Goal: Task Accomplishment & Management: Use online tool/utility

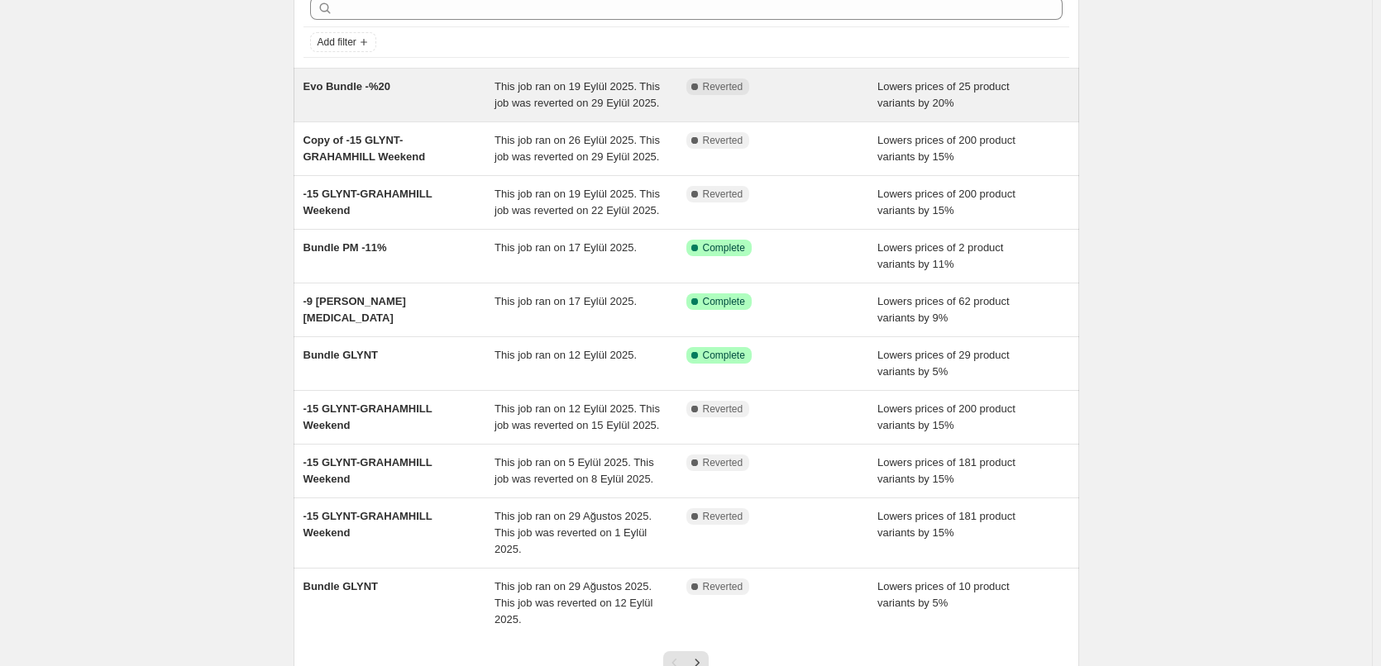
scroll to position [165, 0]
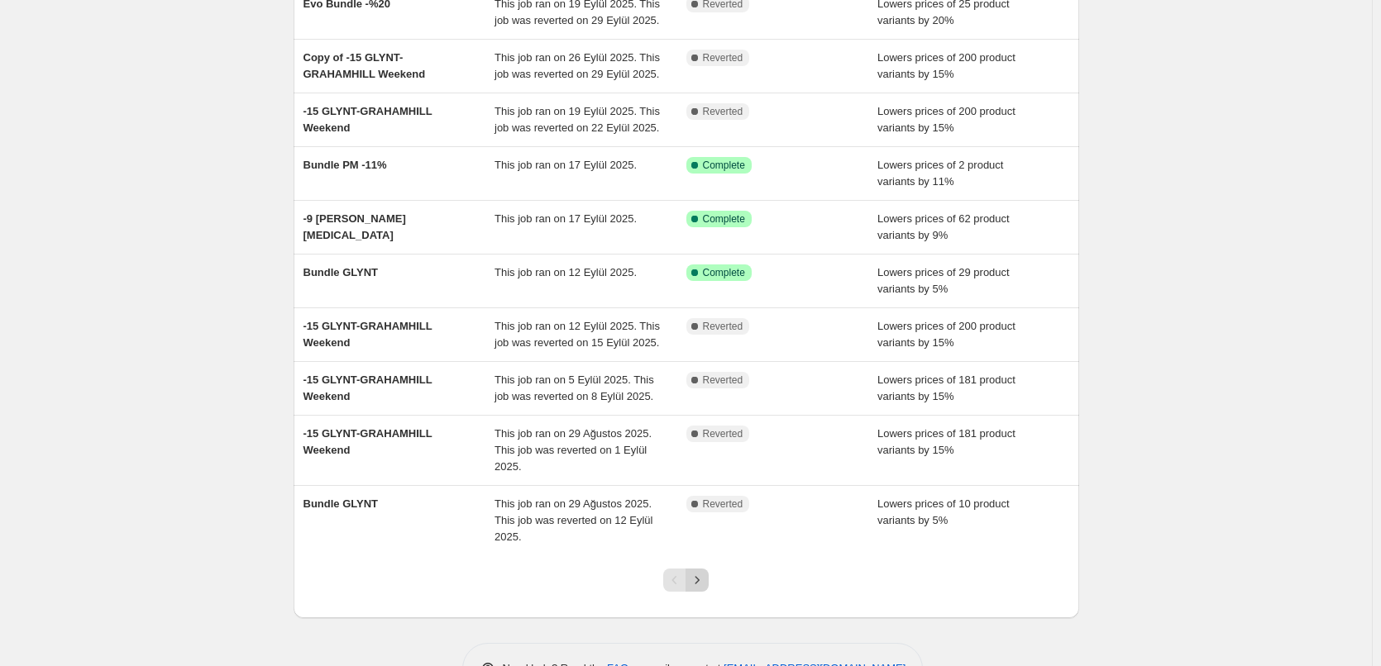
click at [696, 574] on icon "Next" at bounding box center [697, 580] width 17 height 17
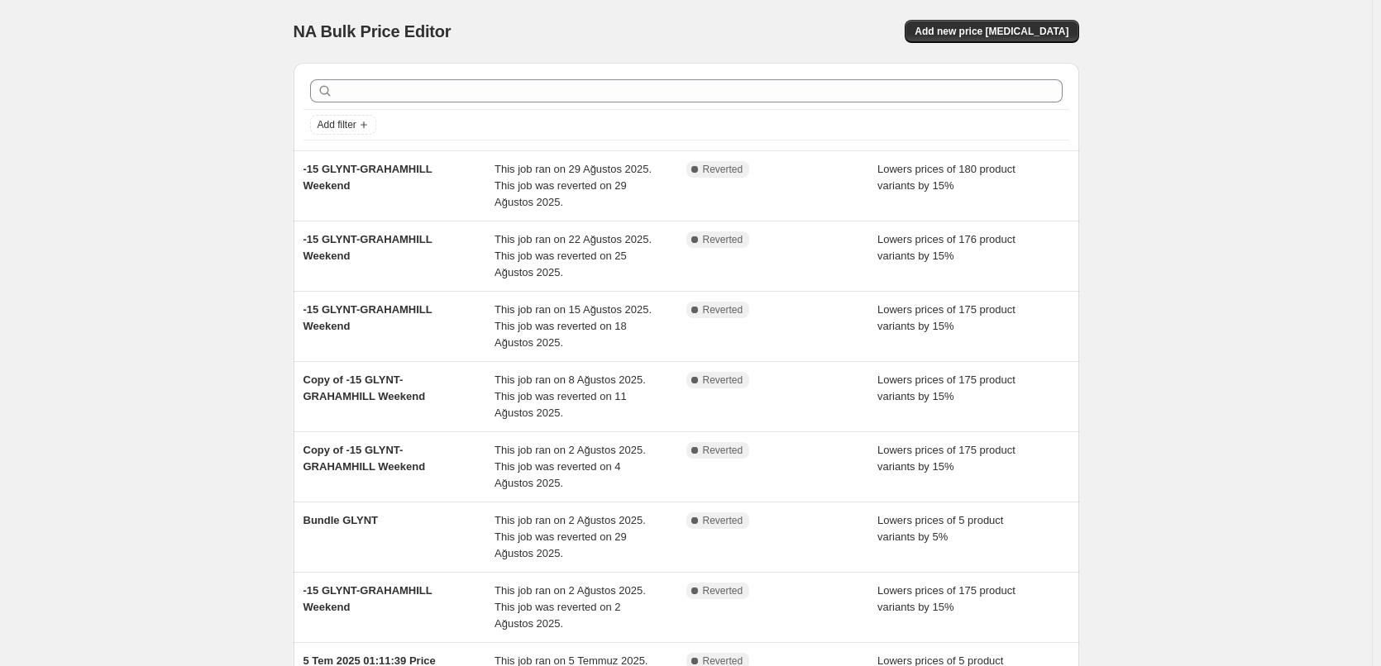
scroll to position [351, 0]
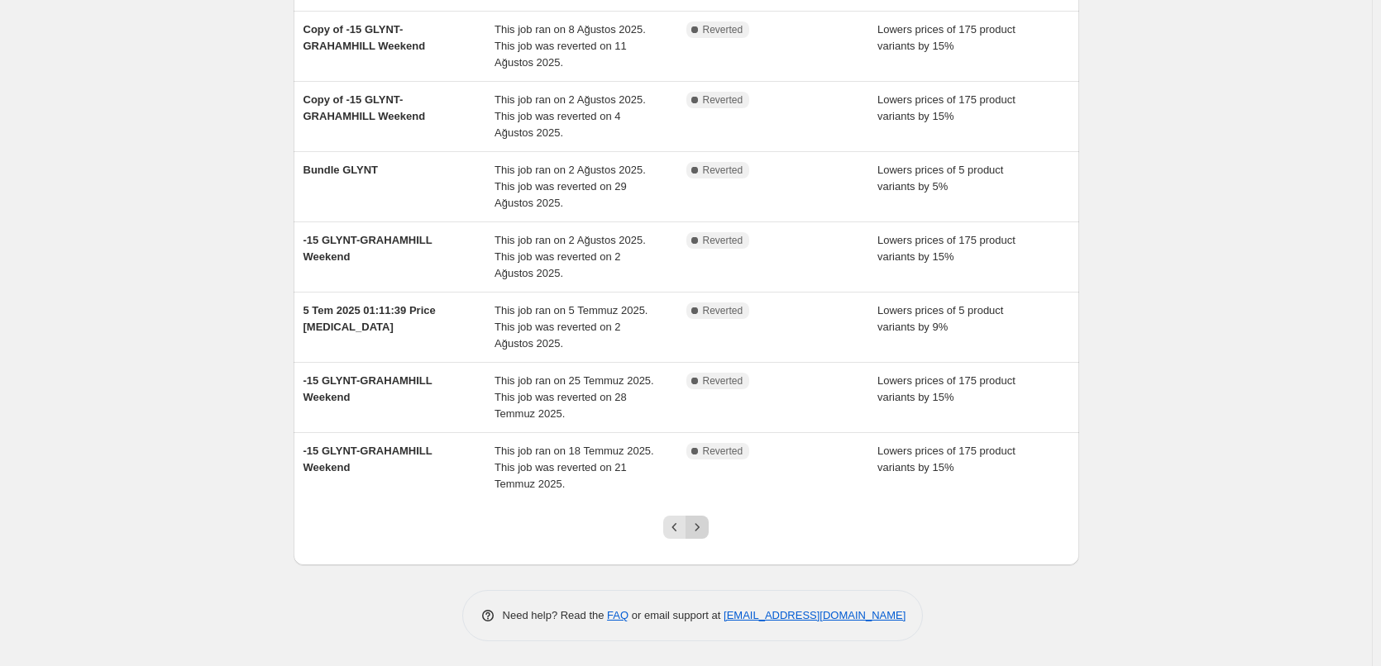
click at [704, 532] on icon "Next" at bounding box center [697, 527] width 17 height 17
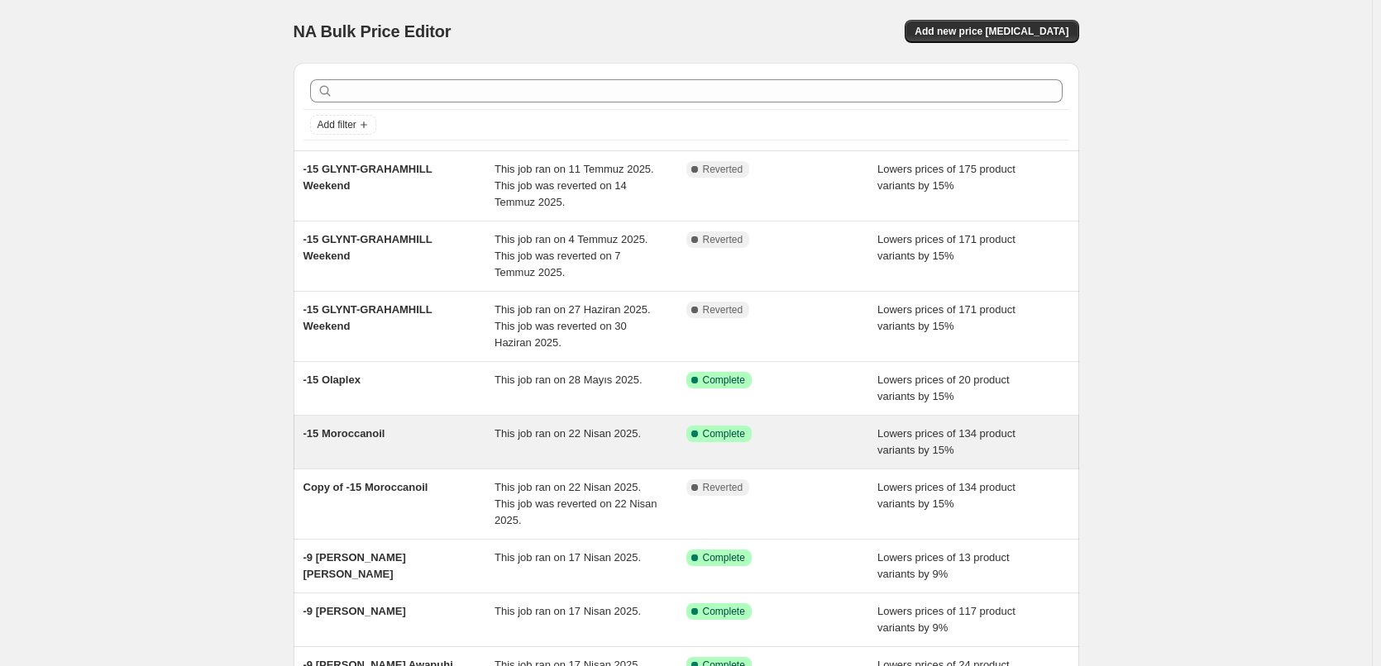
scroll to position [235, 0]
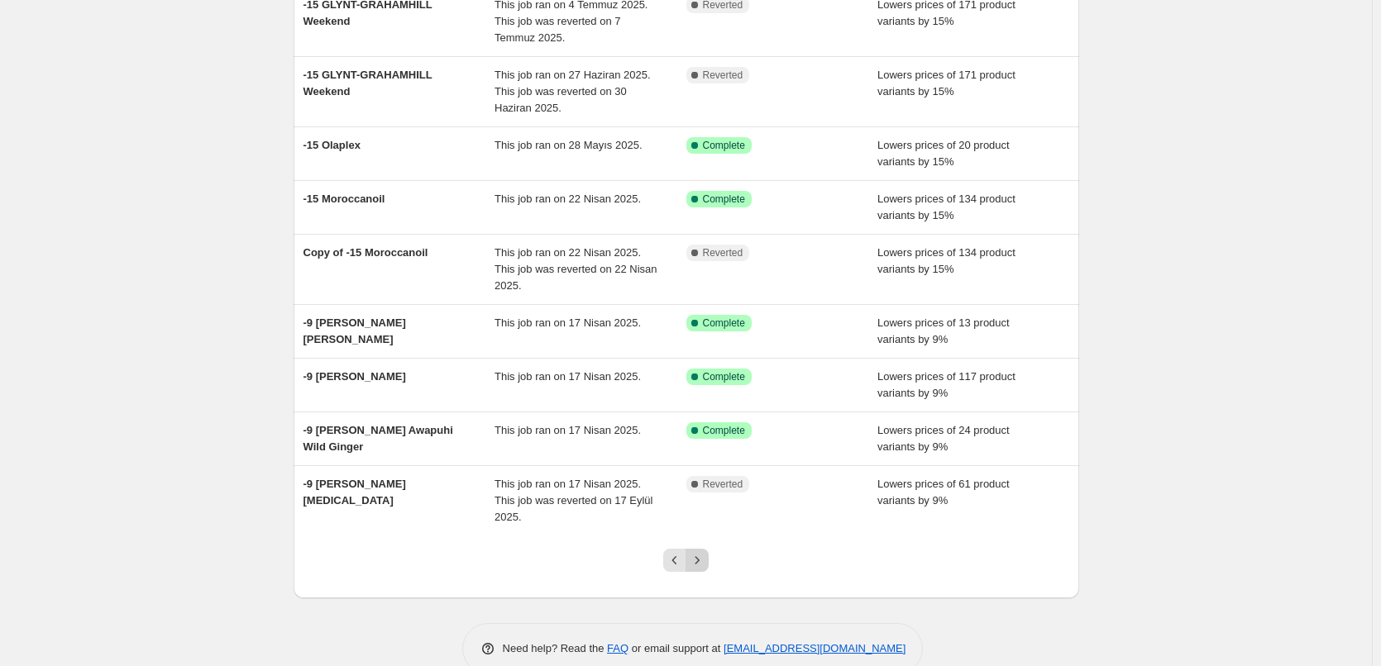
click at [704, 552] on icon "Next" at bounding box center [697, 560] width 17 height 17
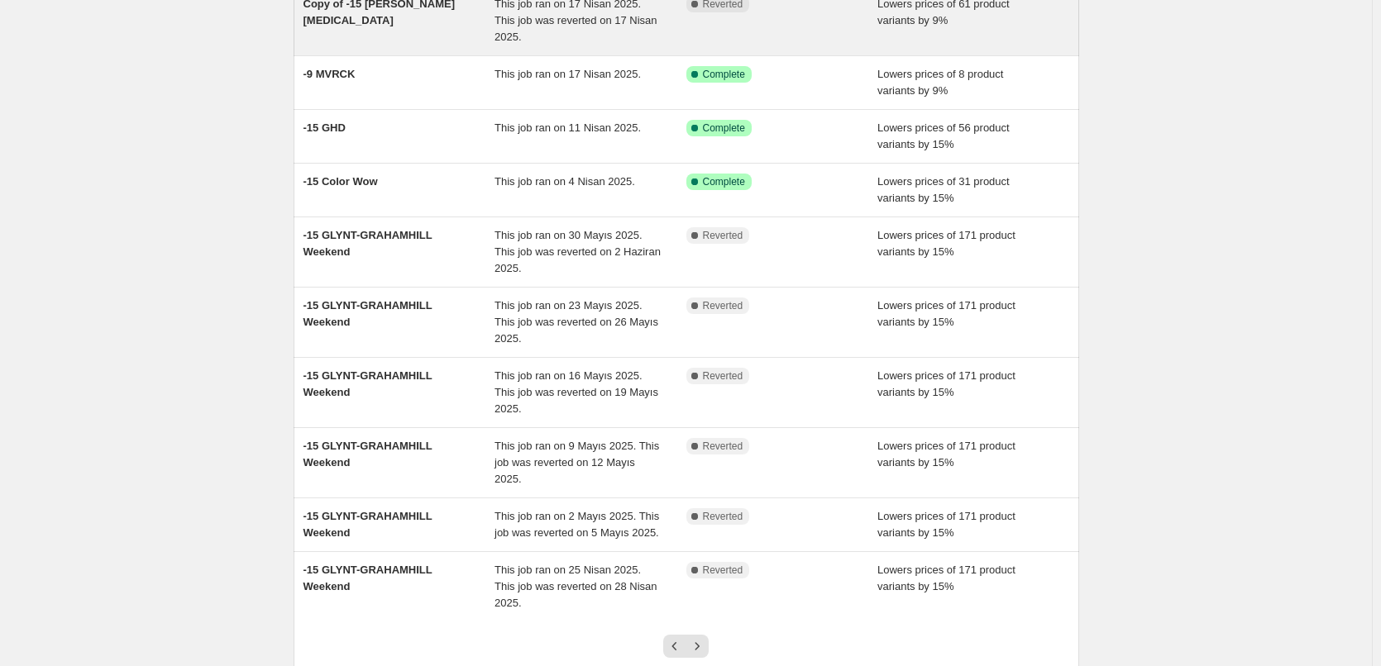
scroll to position [248, 0]
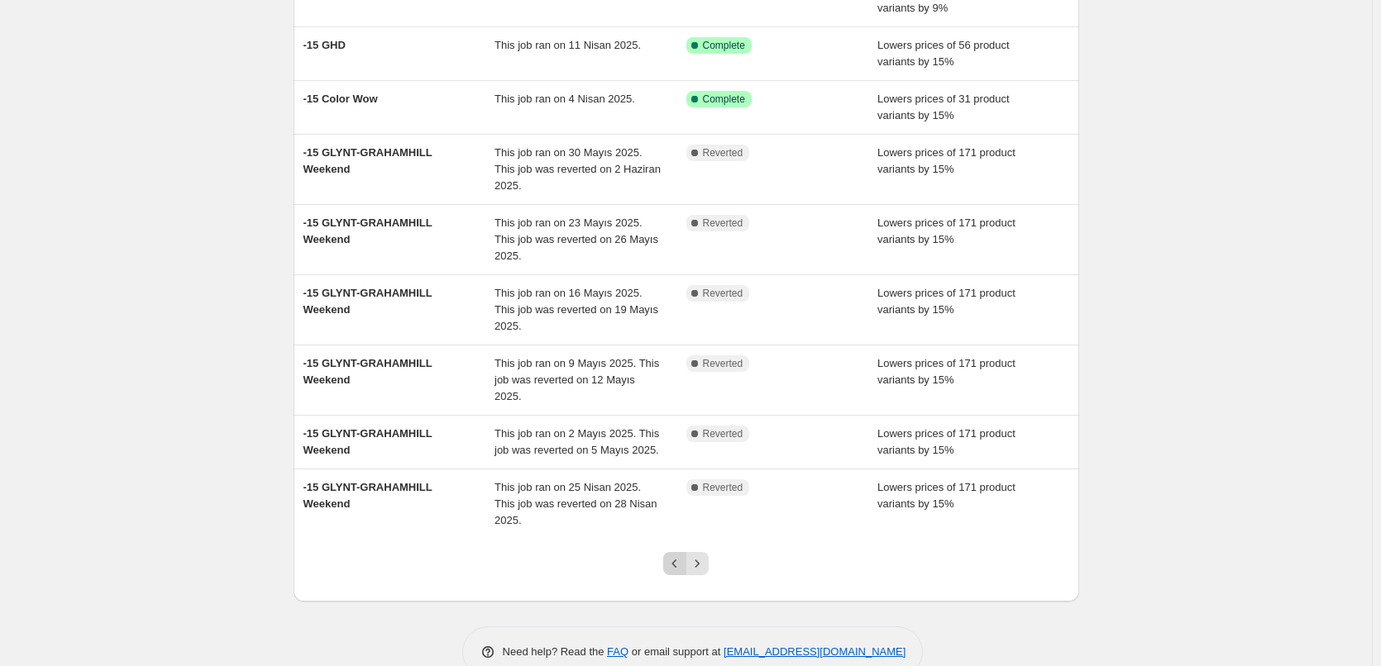
click at [676, 556] on icon "Previous" at bounding box center [674, 564] width 17 height 17
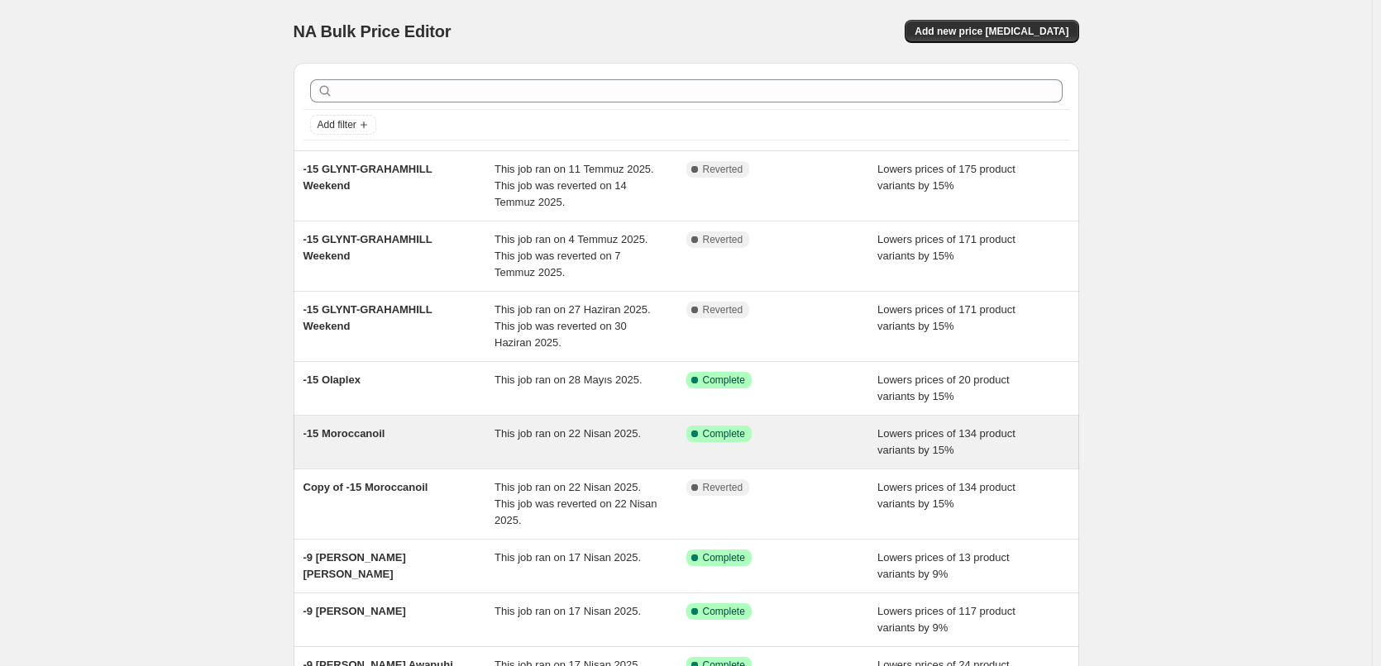
scroll to position [235, 0]
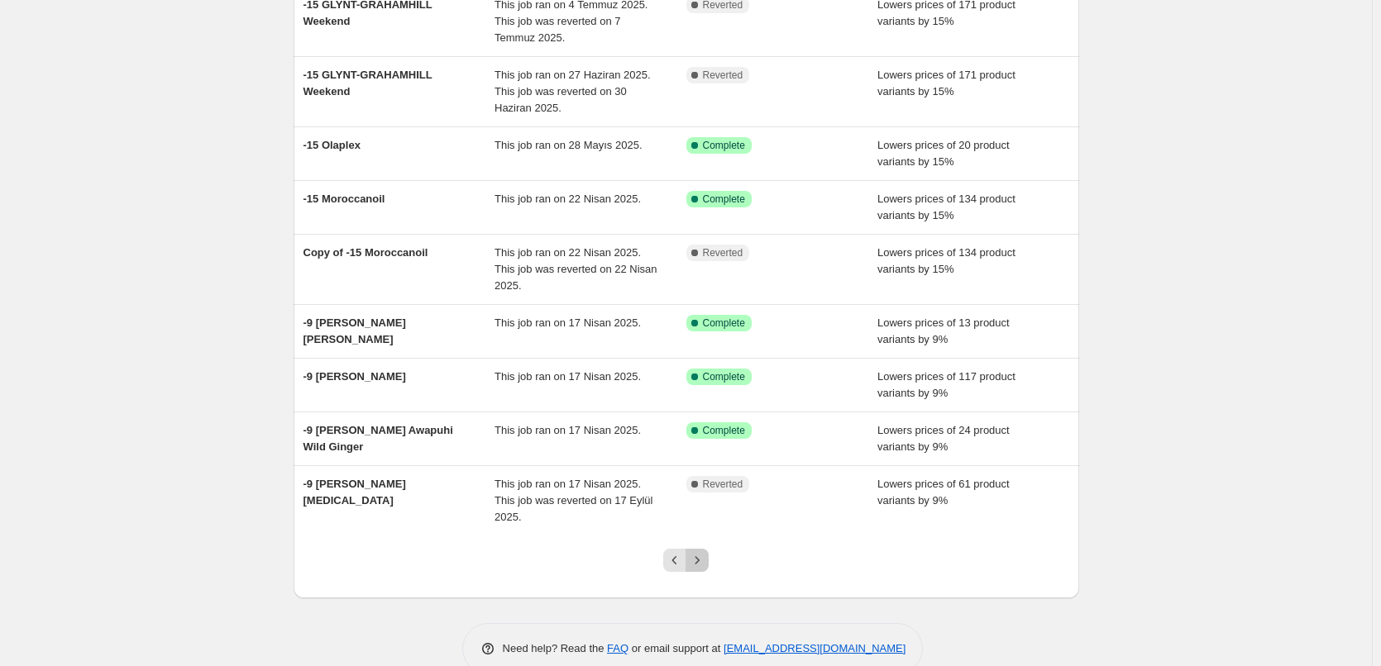
click at [698, 552] on icon "Next" at bounding box center [697, 560] width 17 height 17
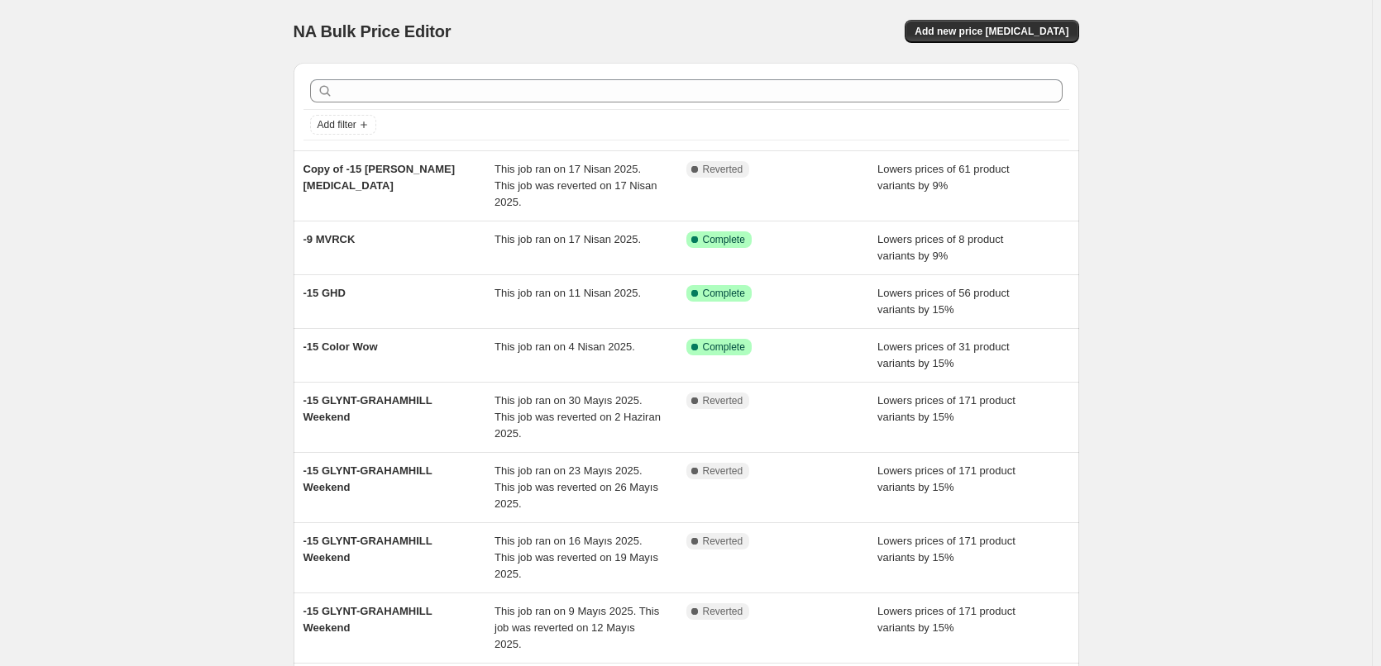
scroll to position [251, 0]
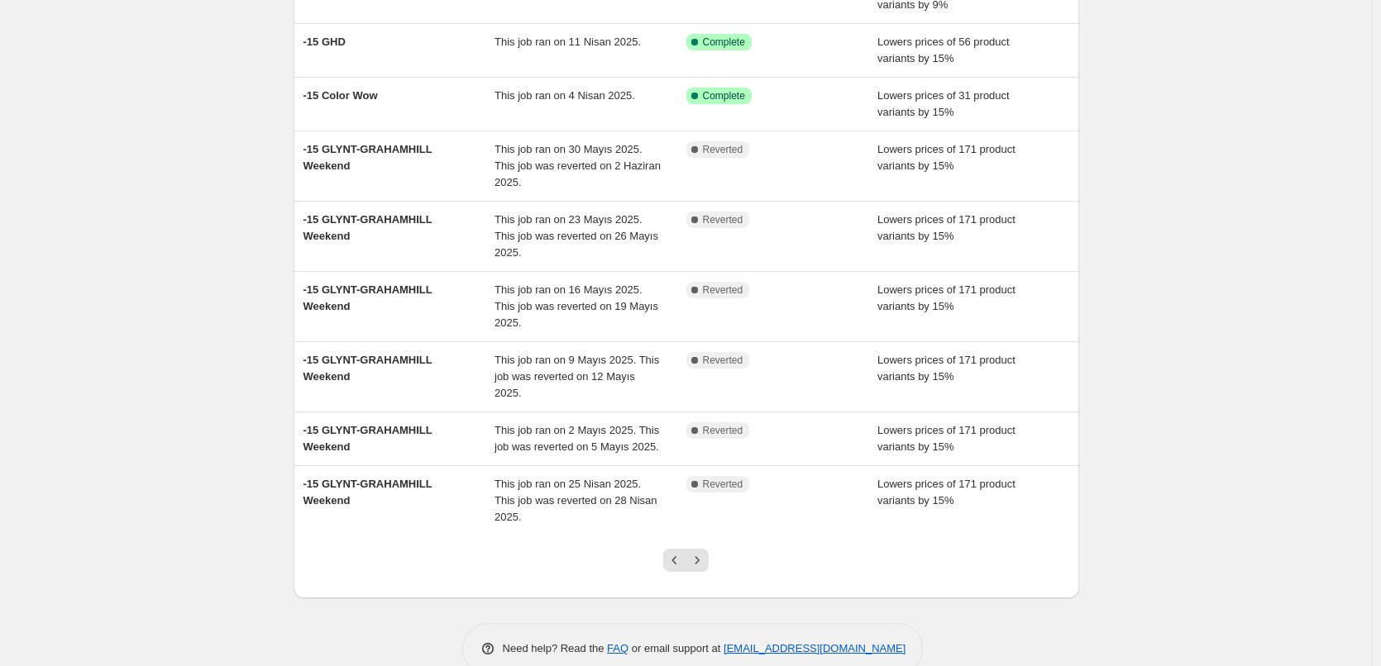
click at [698, 552] on icon "Next" at bounding box center [697, 560] width 17 height 17
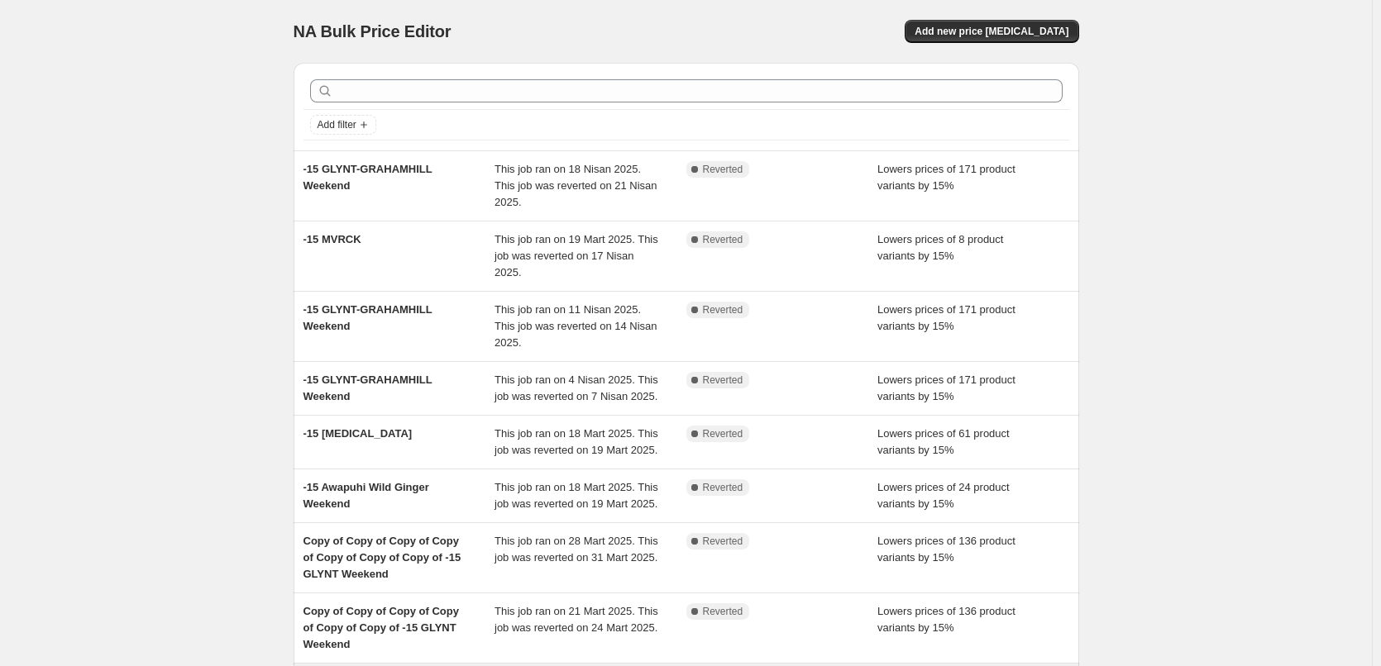
scroll to position [218, 0]
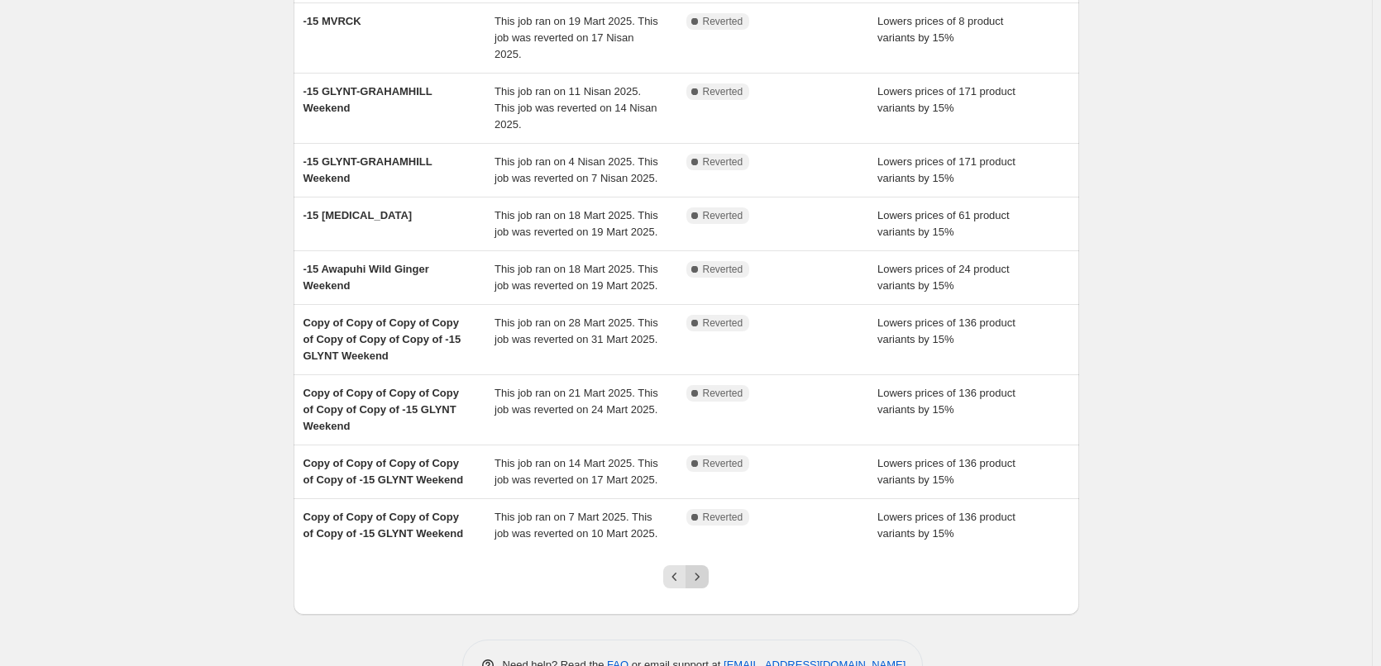
click at [696, 569] on icon "Next" at bounding box center [697, 577] width 17 height 17
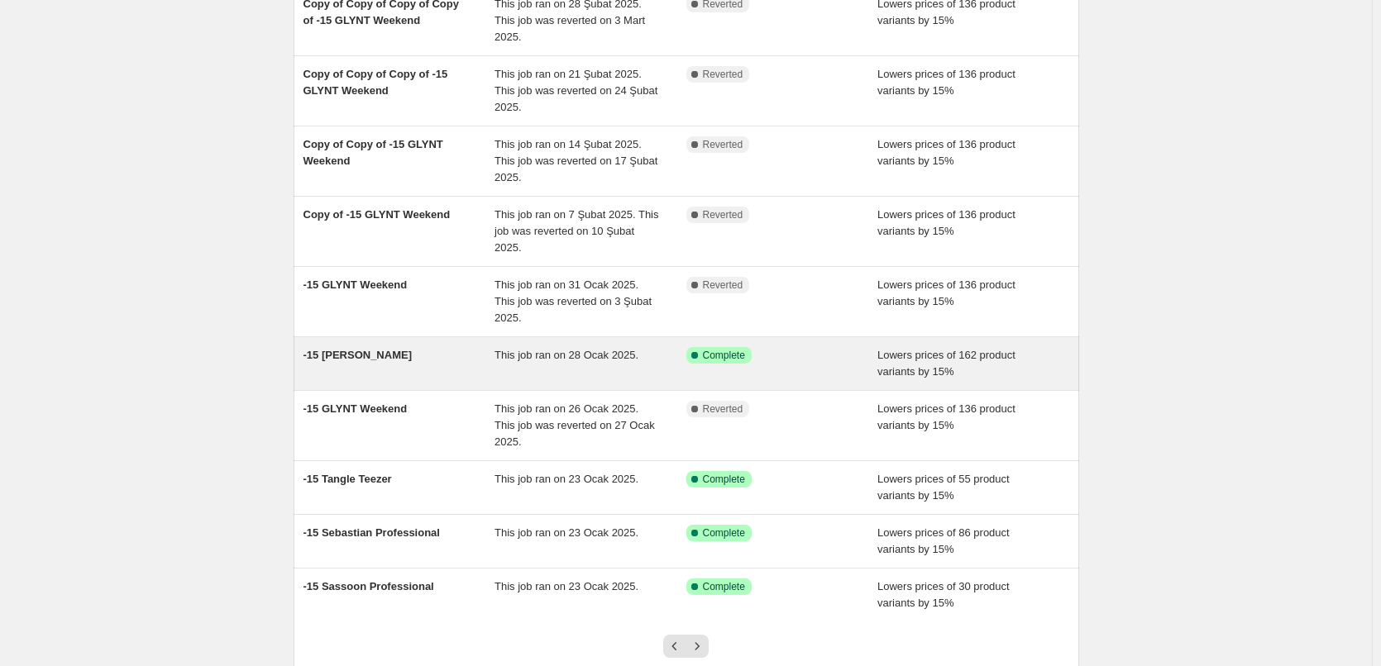
scroll to position [235, 0]
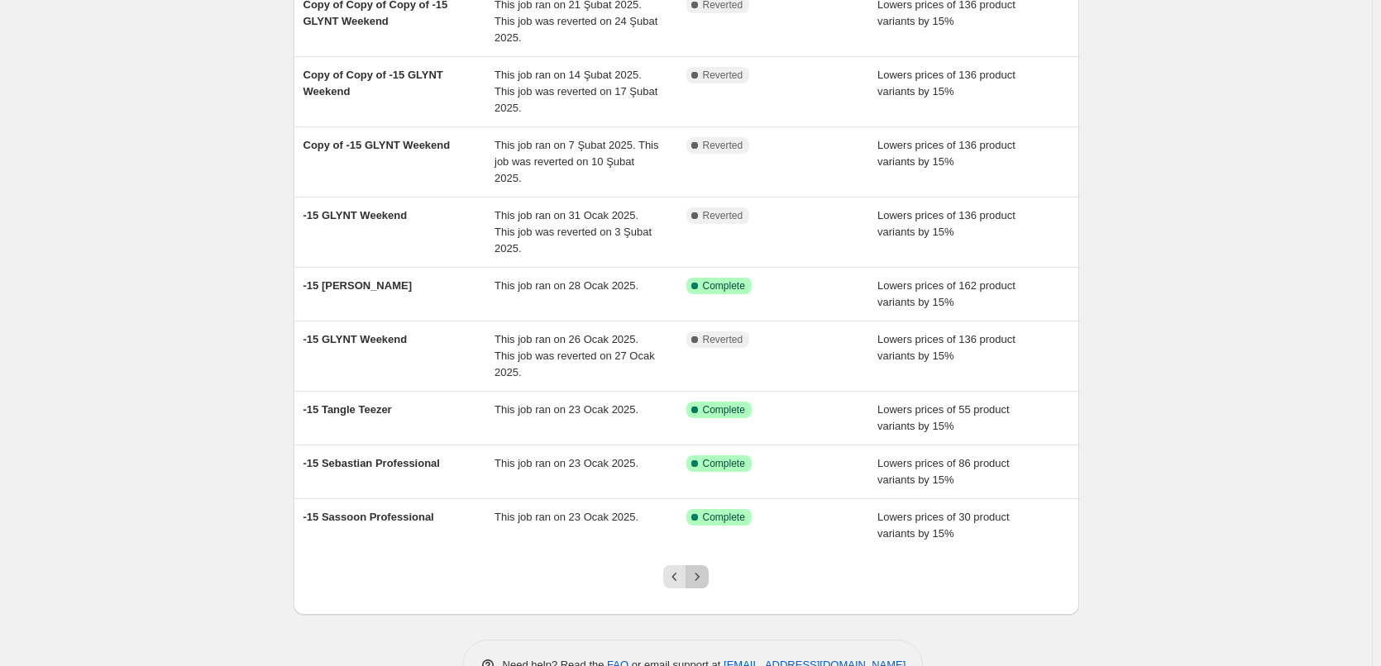
click at [699, 573] on icon "Next" at bounding box center [697, 576] width 4 height 7
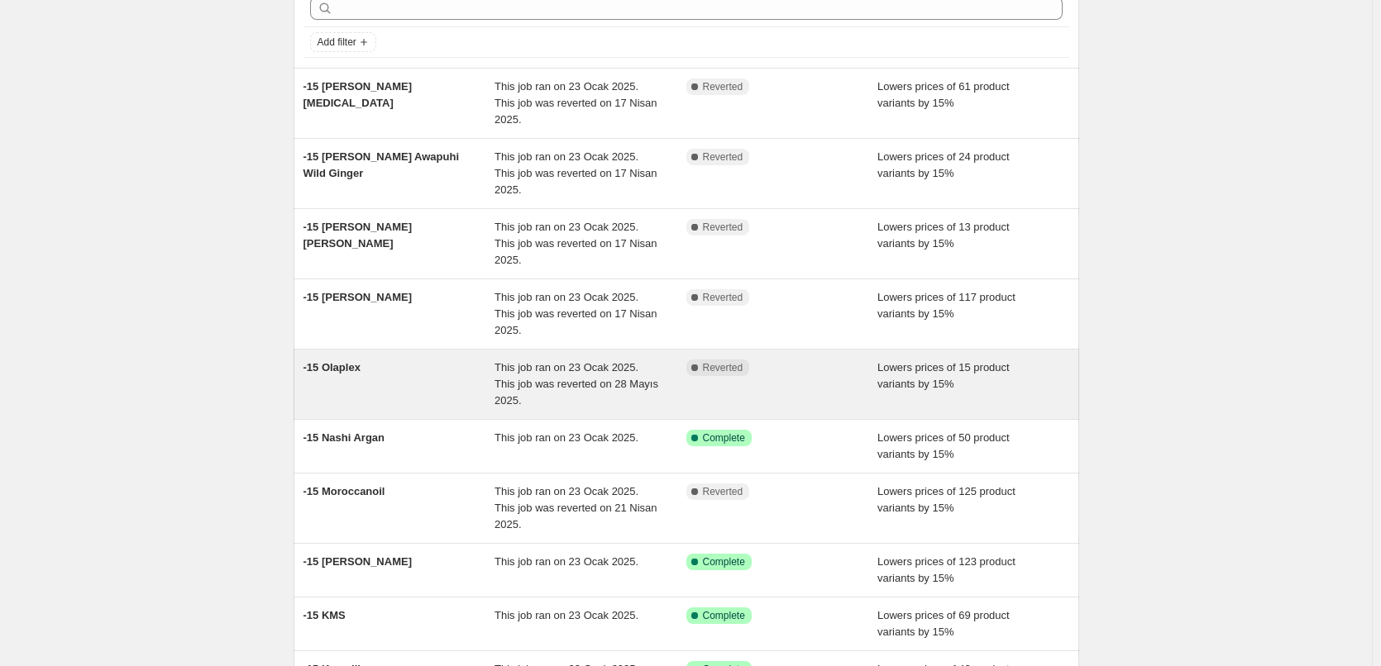
scroll to position [165, 0]
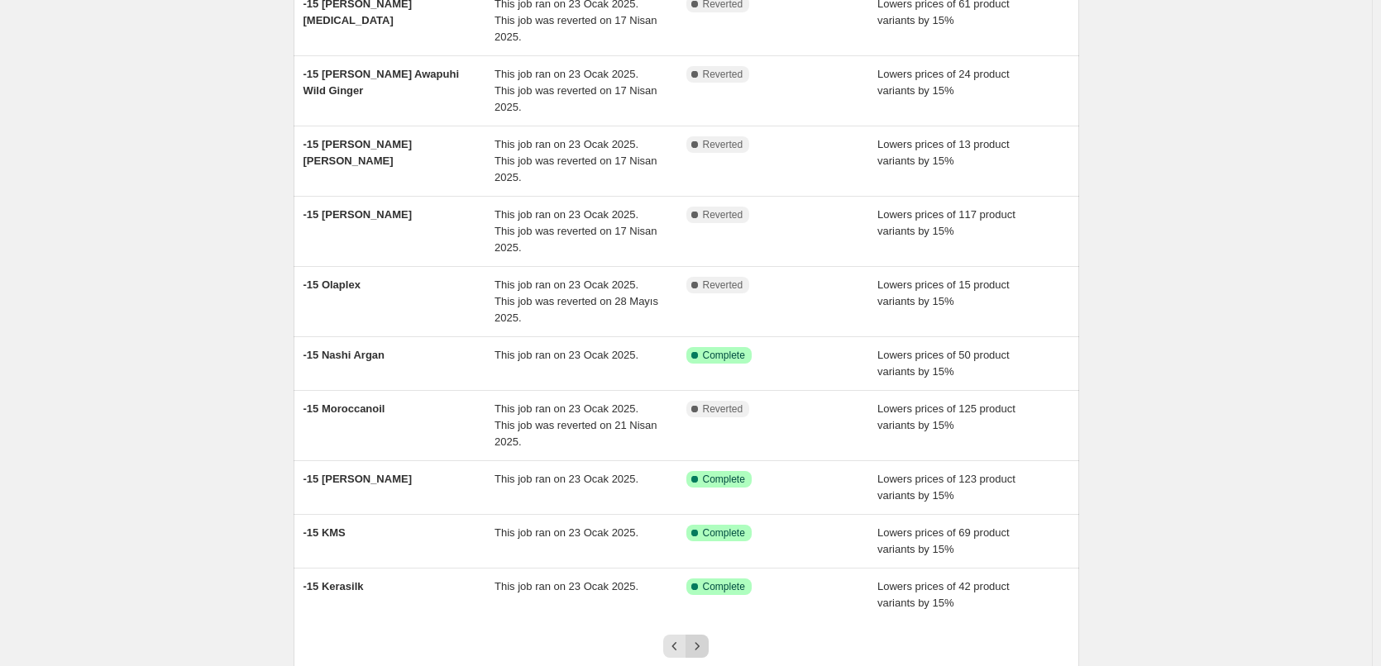
click at [705, 638] on icon "Next" at bounding box center [697, 646] width 17 height 17
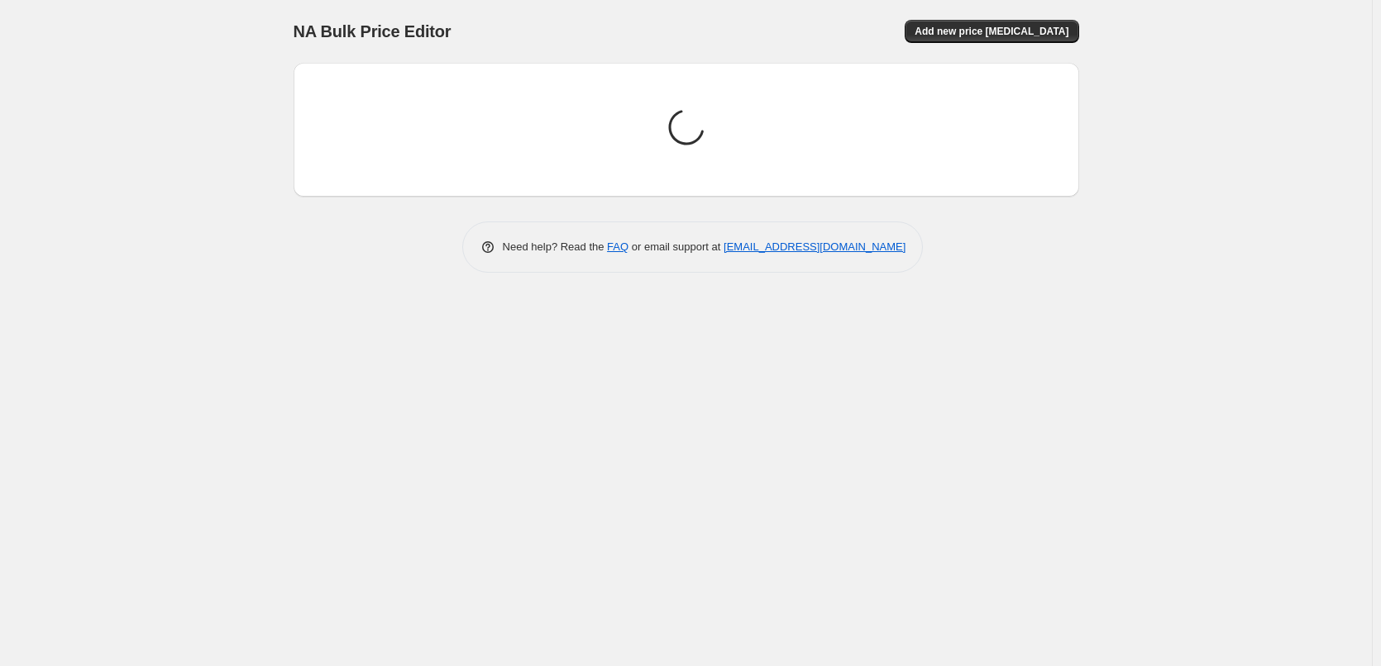
scroll to position [0, 0]
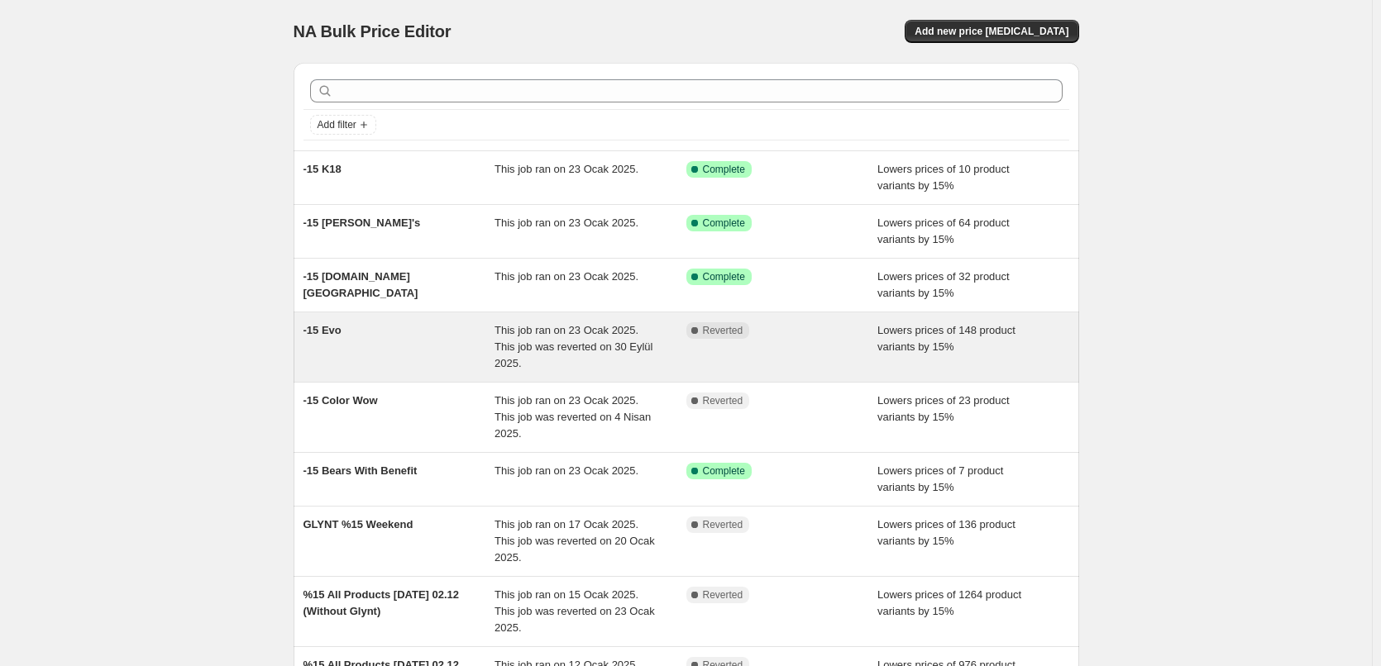
click at [502, 346] on span "This job ran on 23 Ocak 2025. This job was reverted on 30 Eylül 2025." at bounding box center [573, 346] width 158 height 45
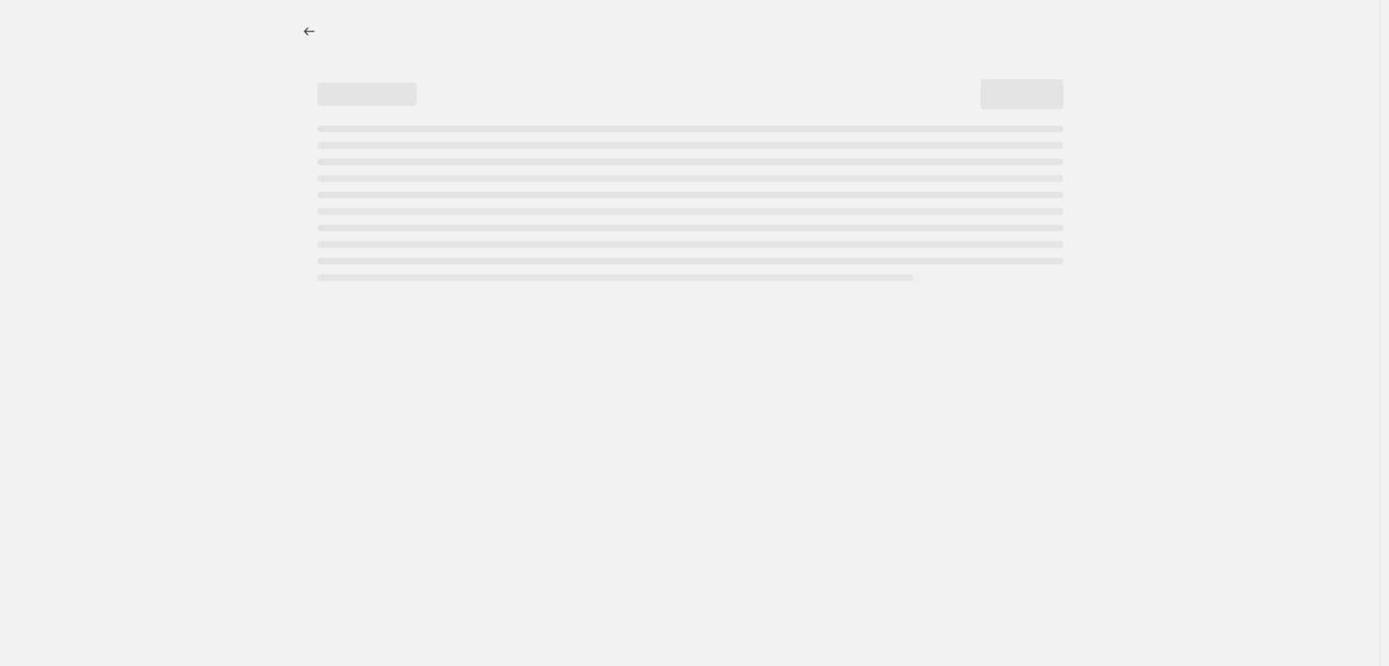
select select "percentage"
select select "collection"
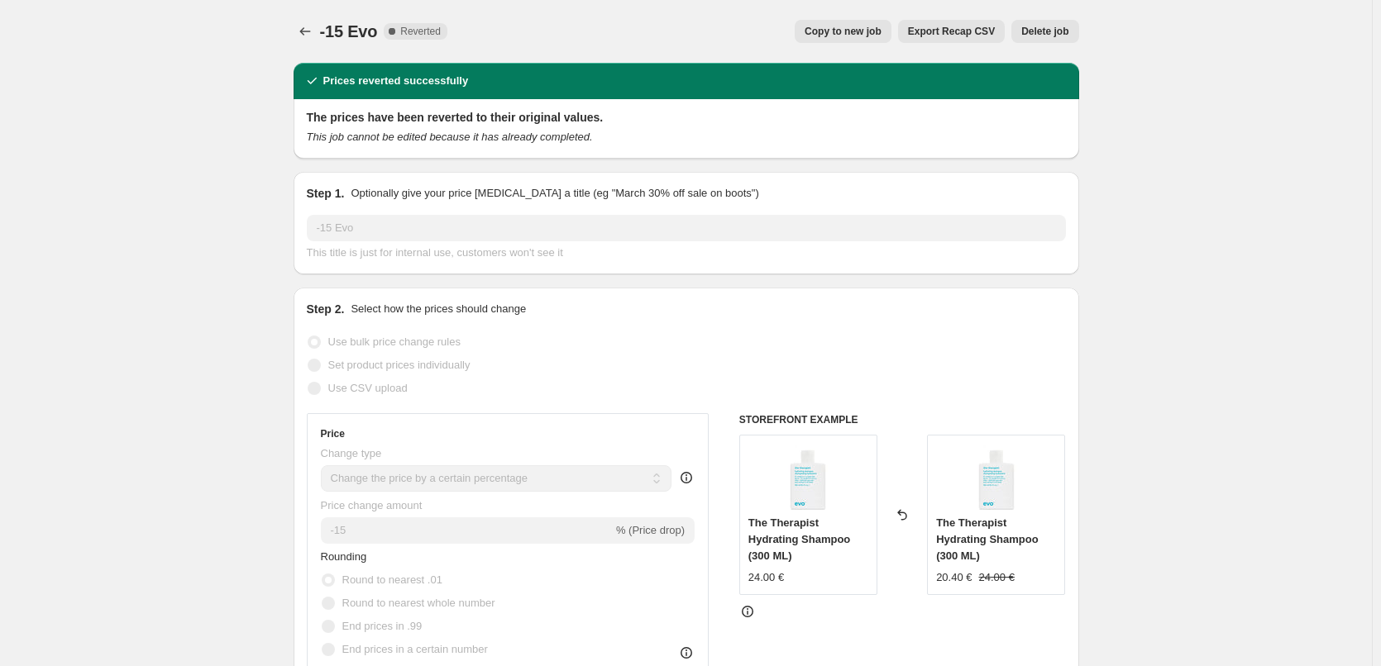
click at [836, 36] on span "Copy to new job" at bounding box center [842, 31] width 77 height 13
select select "percentage"
select select "collection"
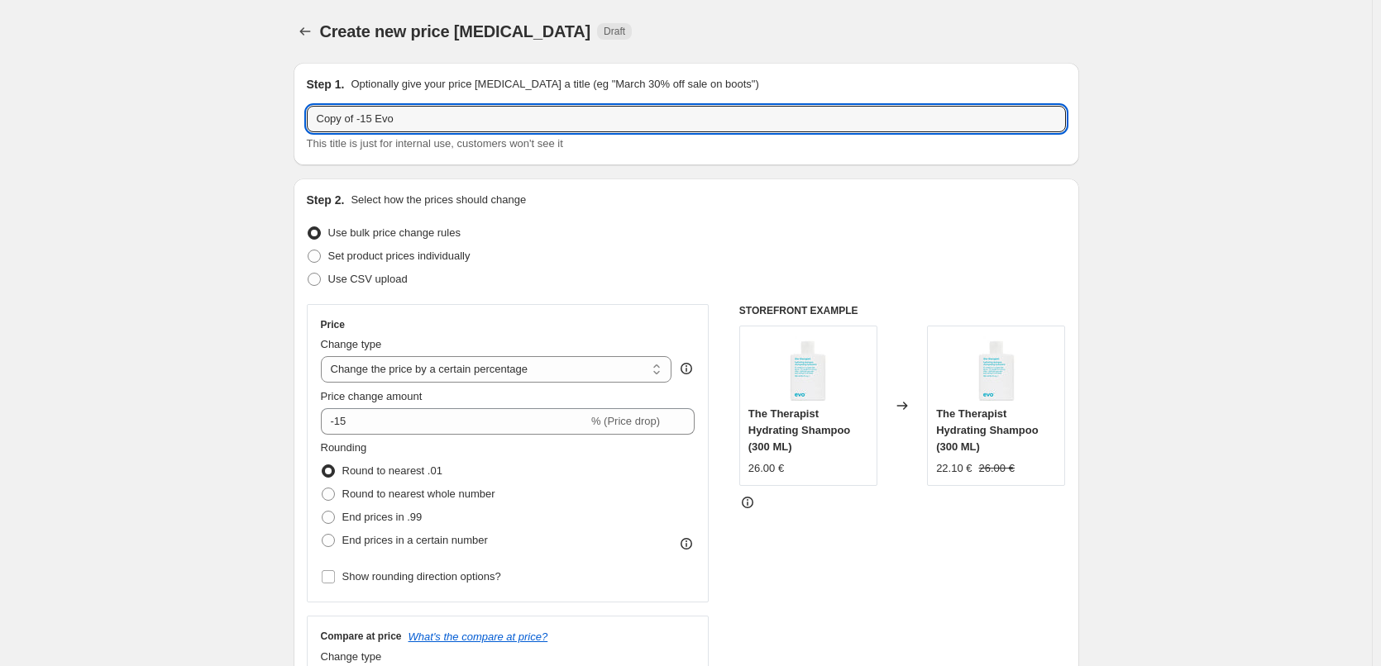
drag, startPoint x: 360, startPoint y: 118, endPoint x: 309, endPoint y: 126, distance: 51.8
click at [309, 126] on div "Step 1. Optionally give your price [MEDICAL_DATA] a title (eg "March 30% off sa…" at bounding box center [686, 114] width 785 height 103
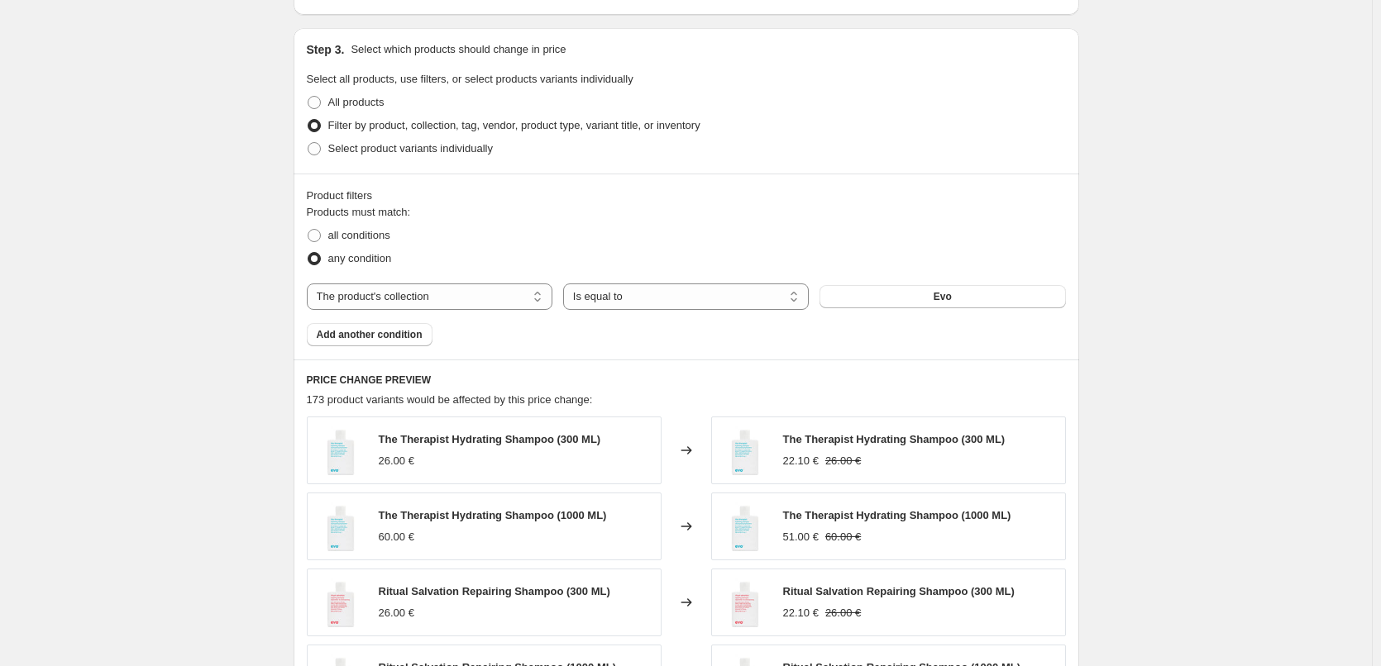
scroll to position [1173, 0]
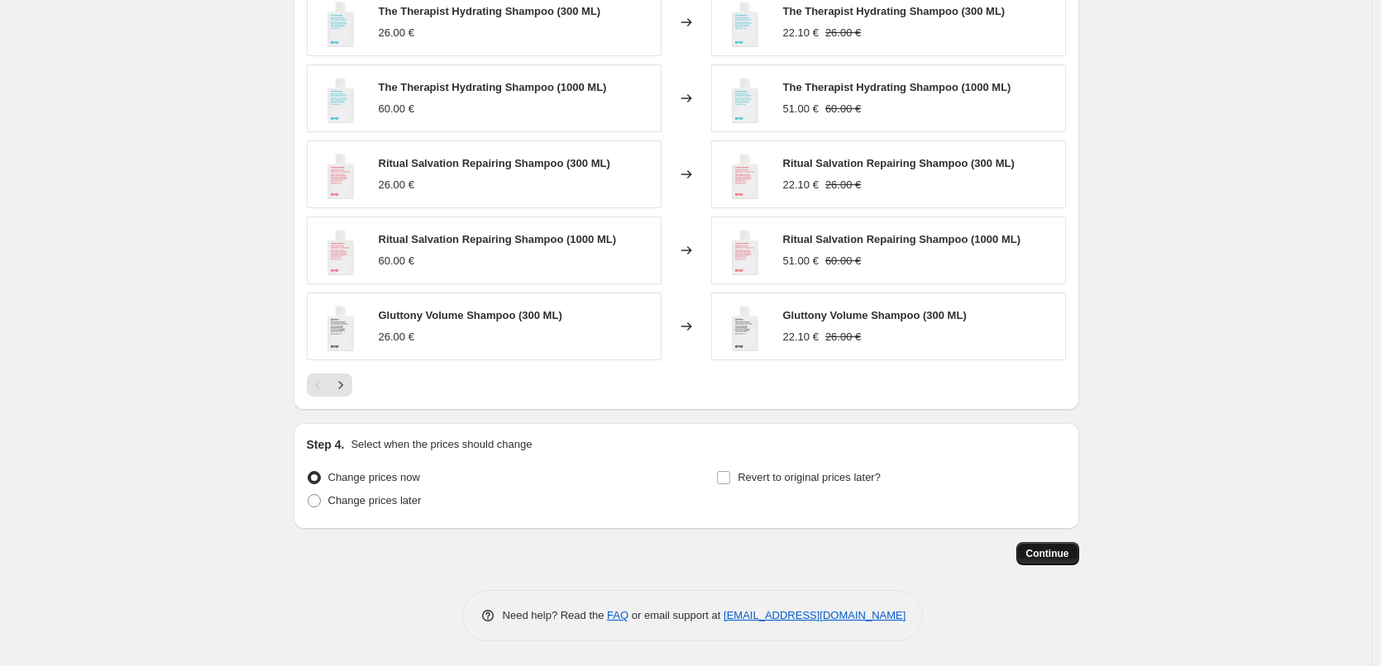
type input "-15 Evo"
click at [1057, 551] on span "Continue" at bounding box center [1047, 553] width 43 height 13
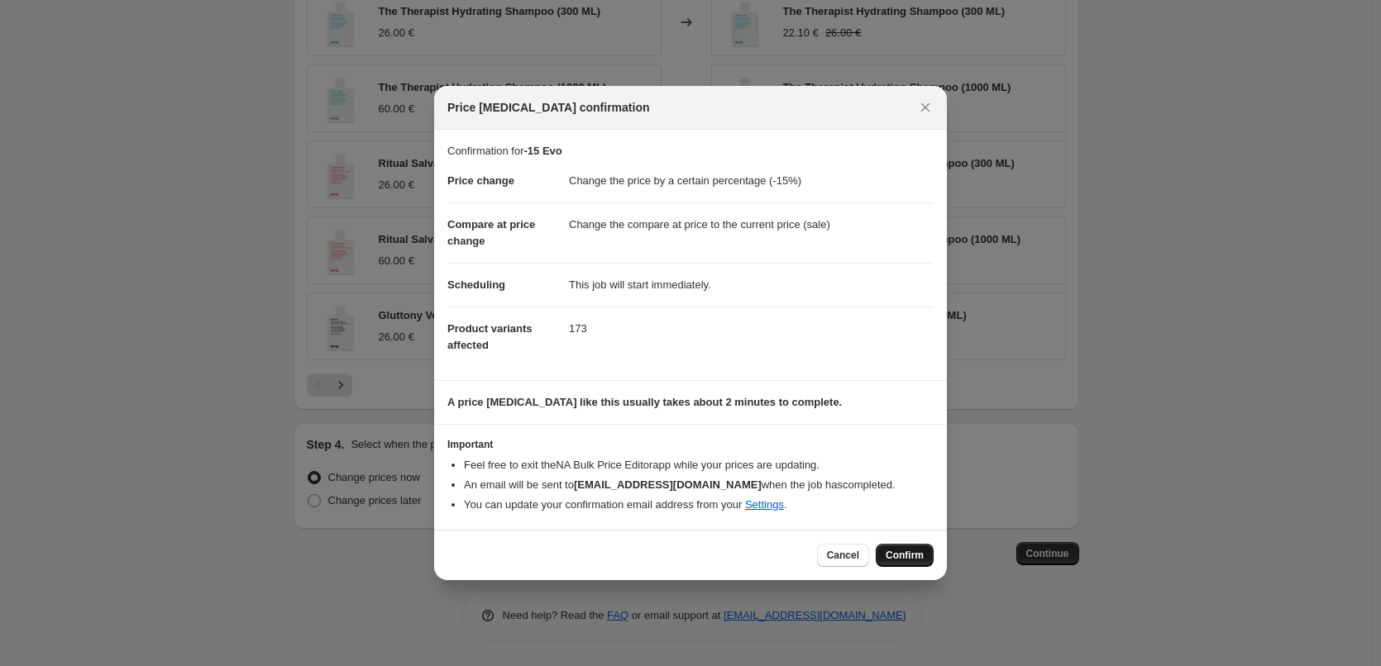
click at [899, 547] on button "Confirm" at bounding box center [905, 555] width 58 height 23
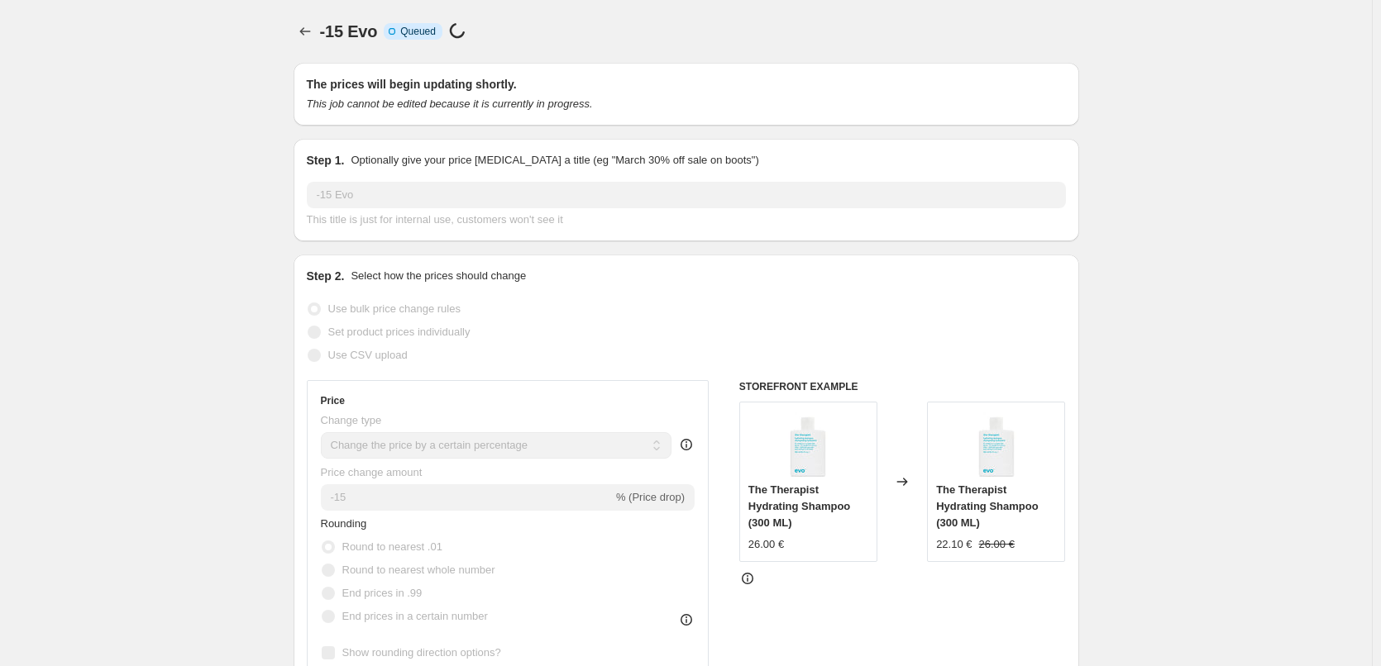
scroll to position [1173, 0]
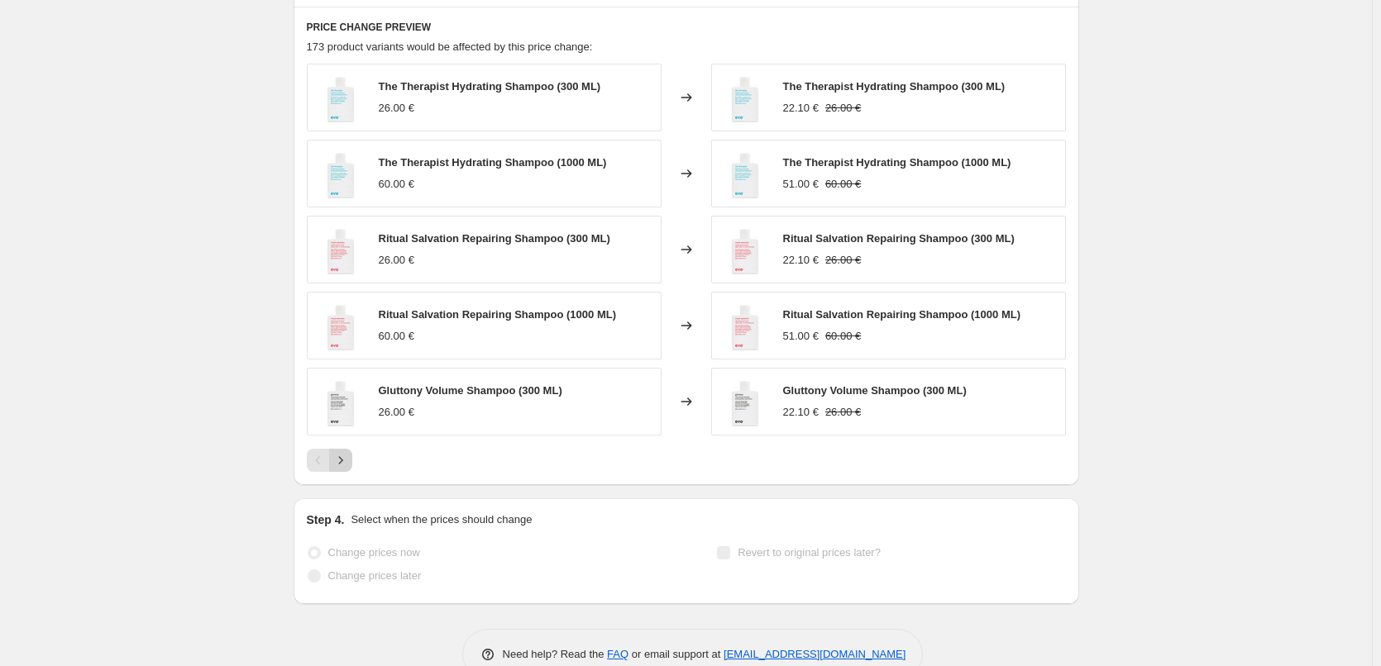
click at [346, 467] on icon "Next" at bounding box center [340, 460] width 17 height 17
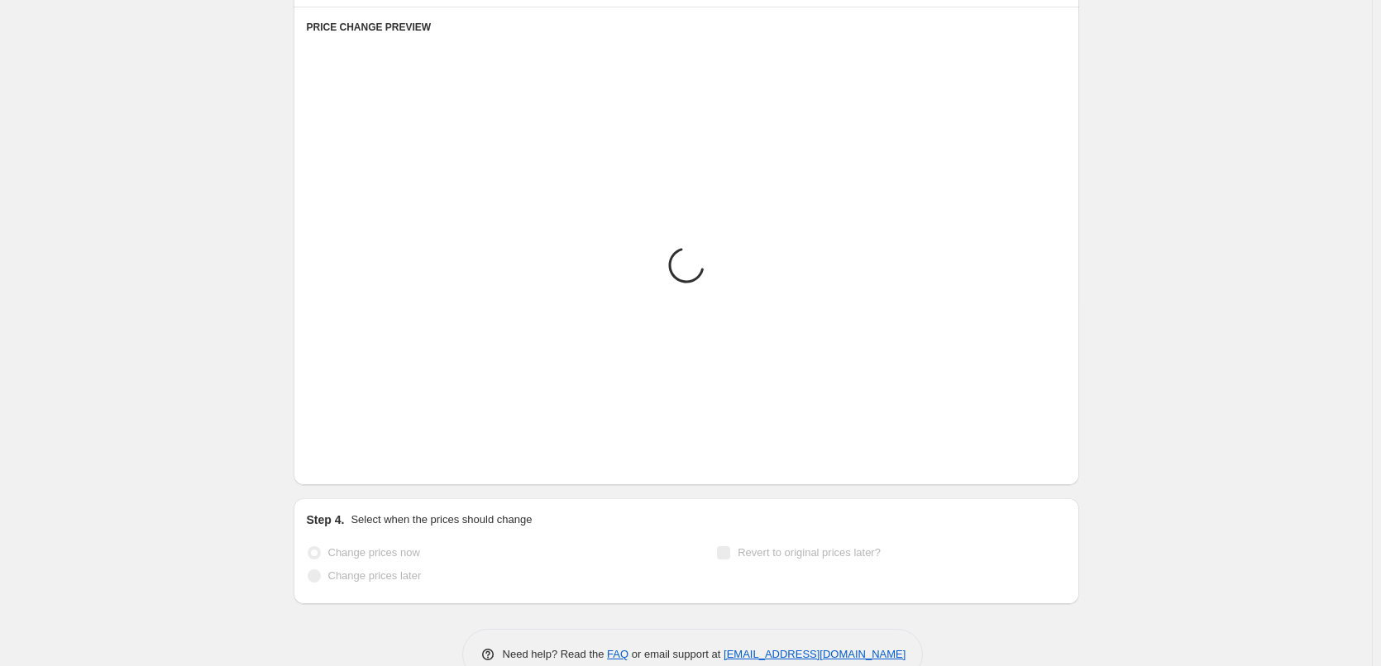
click at [346, 467] on icon "Next" at bounding box center [340, 460] width 17 height 17
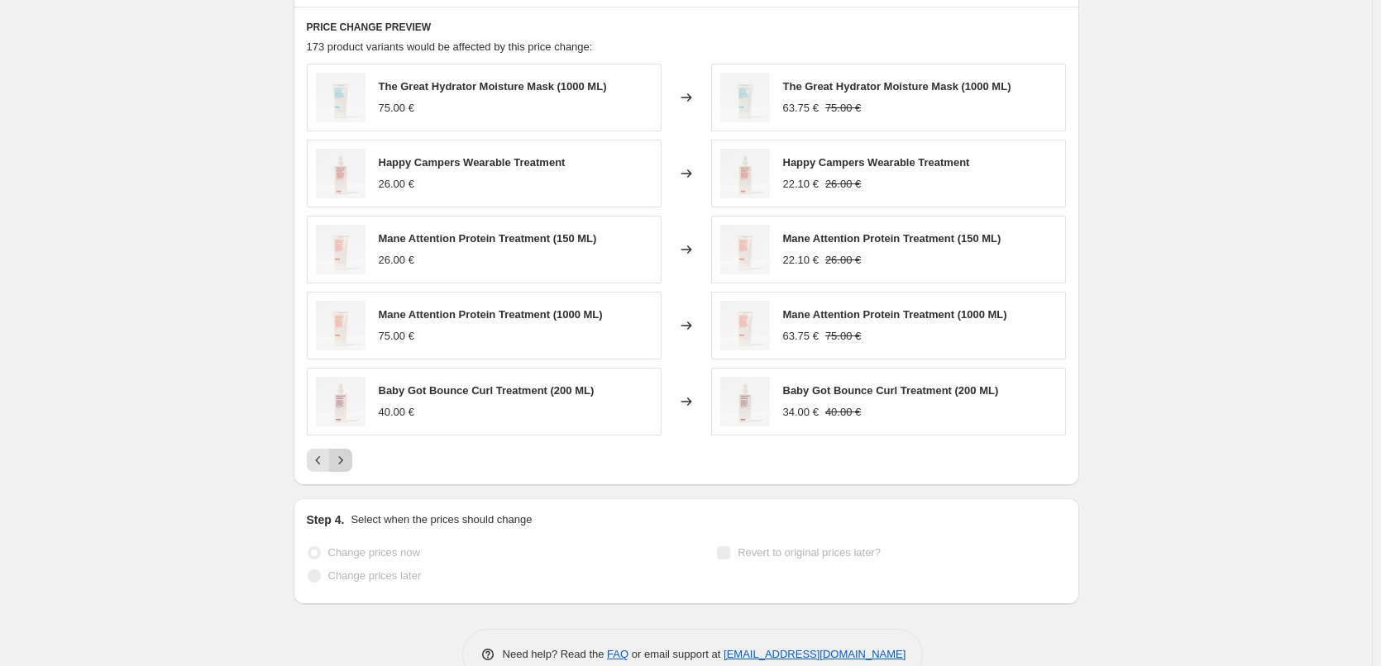
click at [346, 467] on icon "Next" at bounding box center [340, 460] width 17 height 17
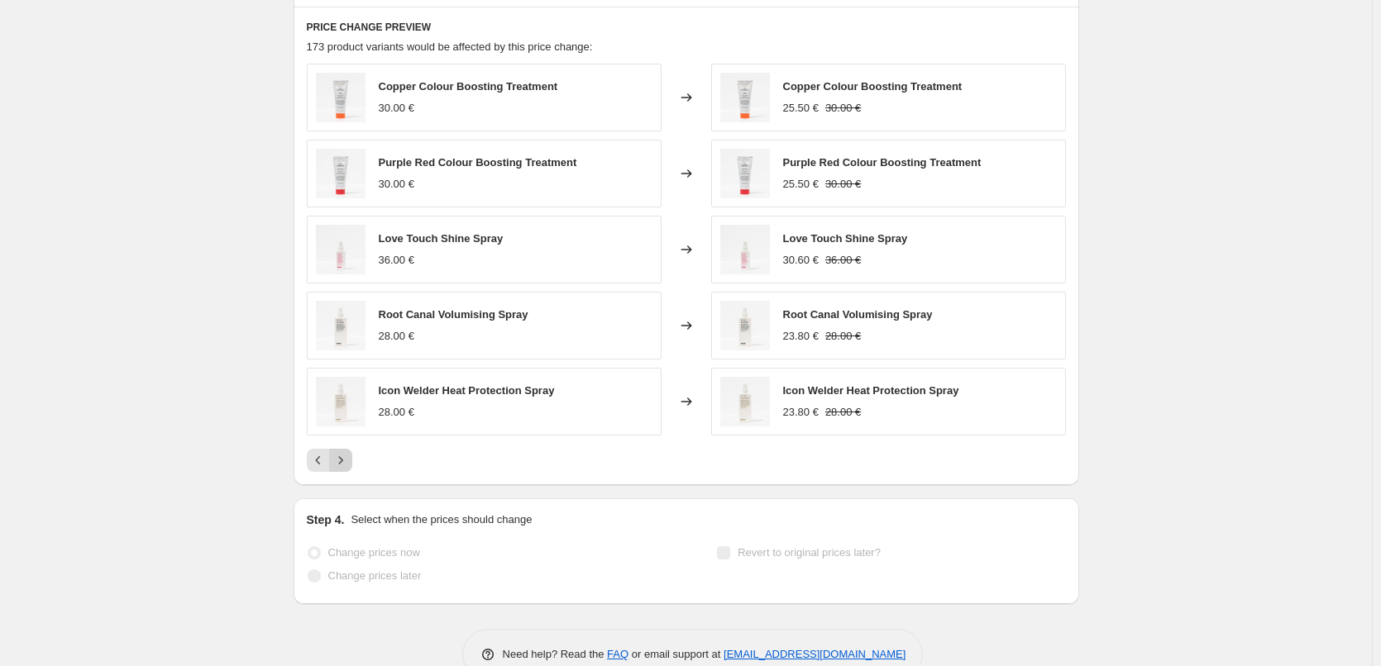
click at [346, 467] on icon "Next" at bounding box center [340, 460] width 17 height 17
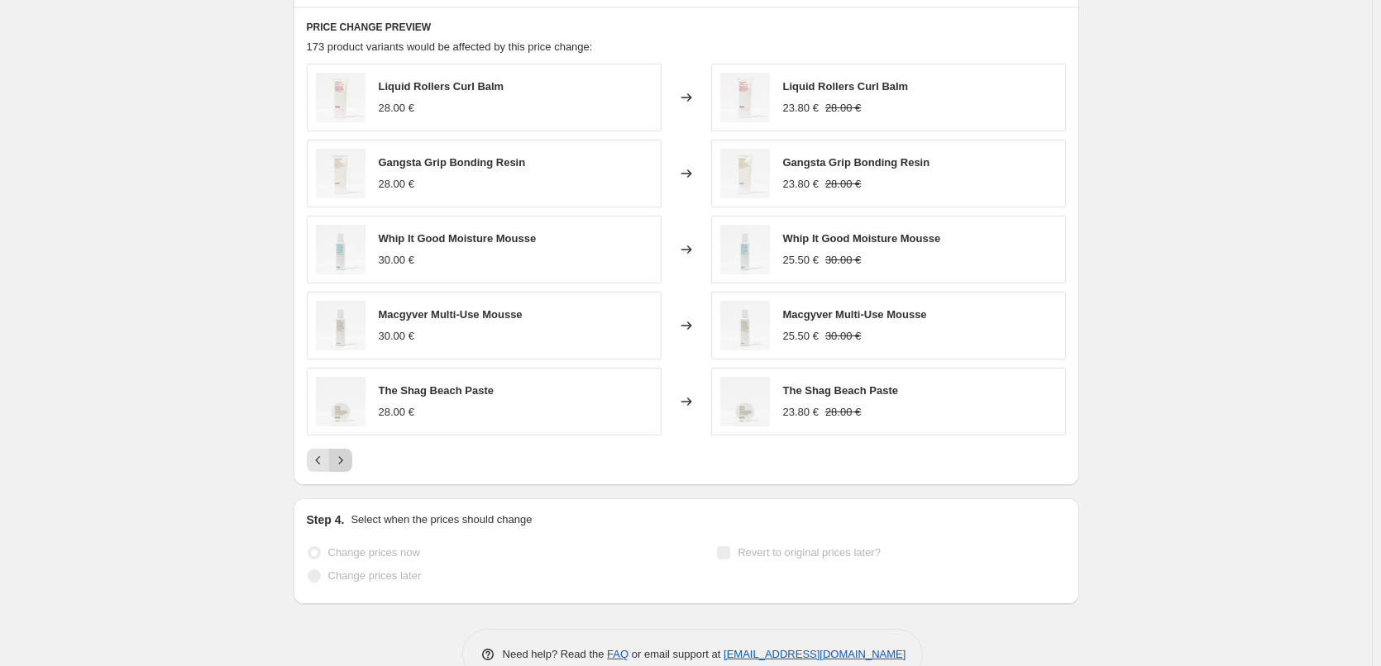
click at [346, 467] on icon "Next" at bounding box center [340, 460] width 17 height 17
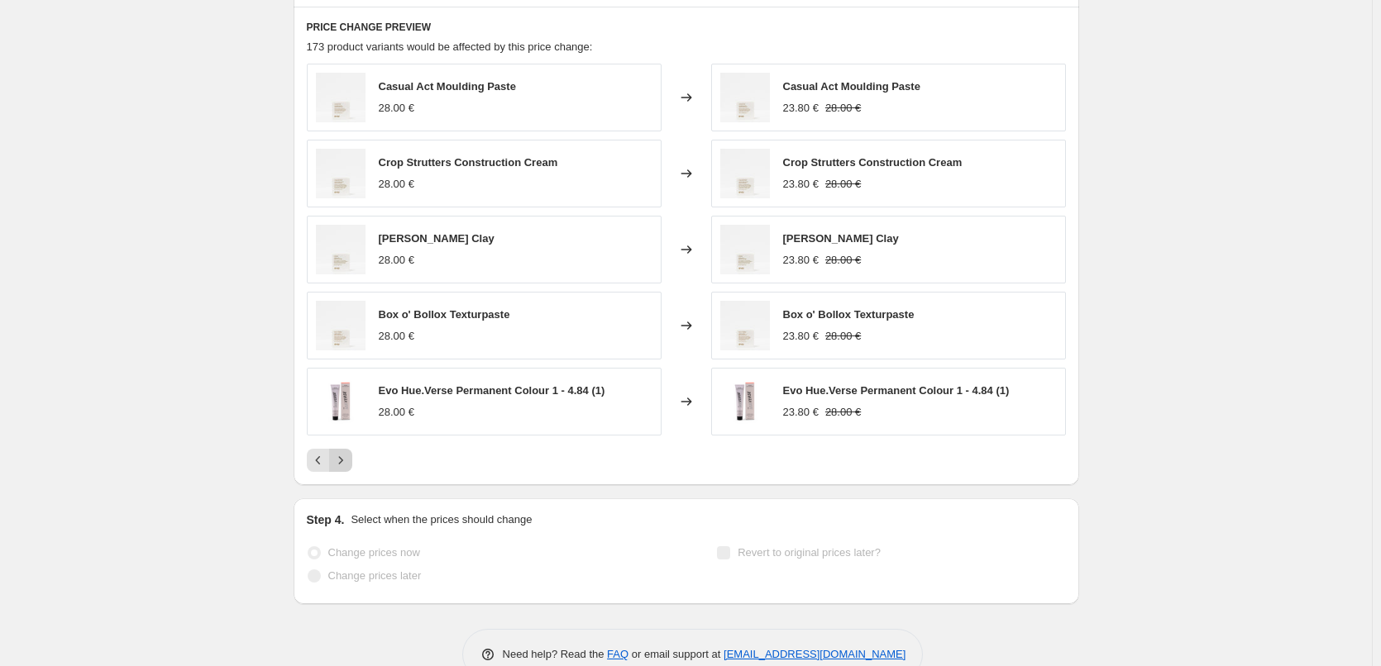
click at [346, 467] on icon "Next" at bounding box center [340, 460] width 17 height 17
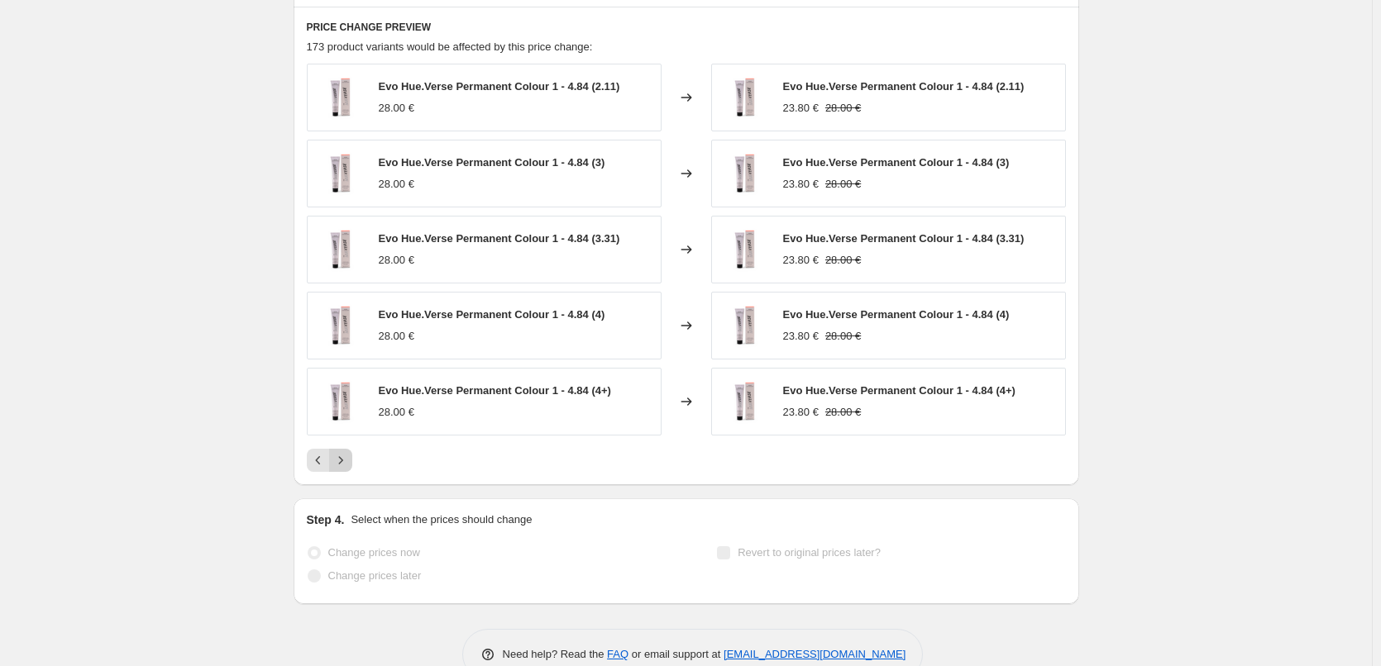
click at [346, 467] on icon "Next" at bounding box center [340, 460] width 17 height 17
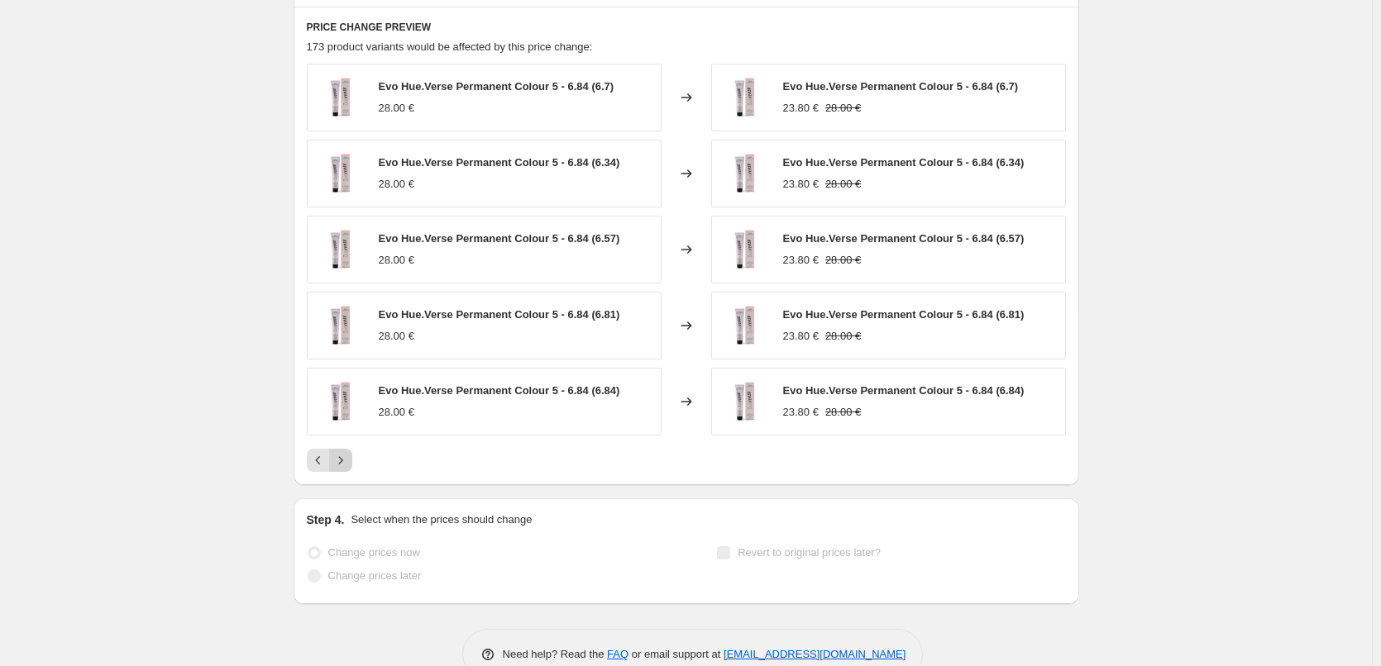
click at [346, 467] on icon "Next" at bounding box center [340, 460] width 17 height 17
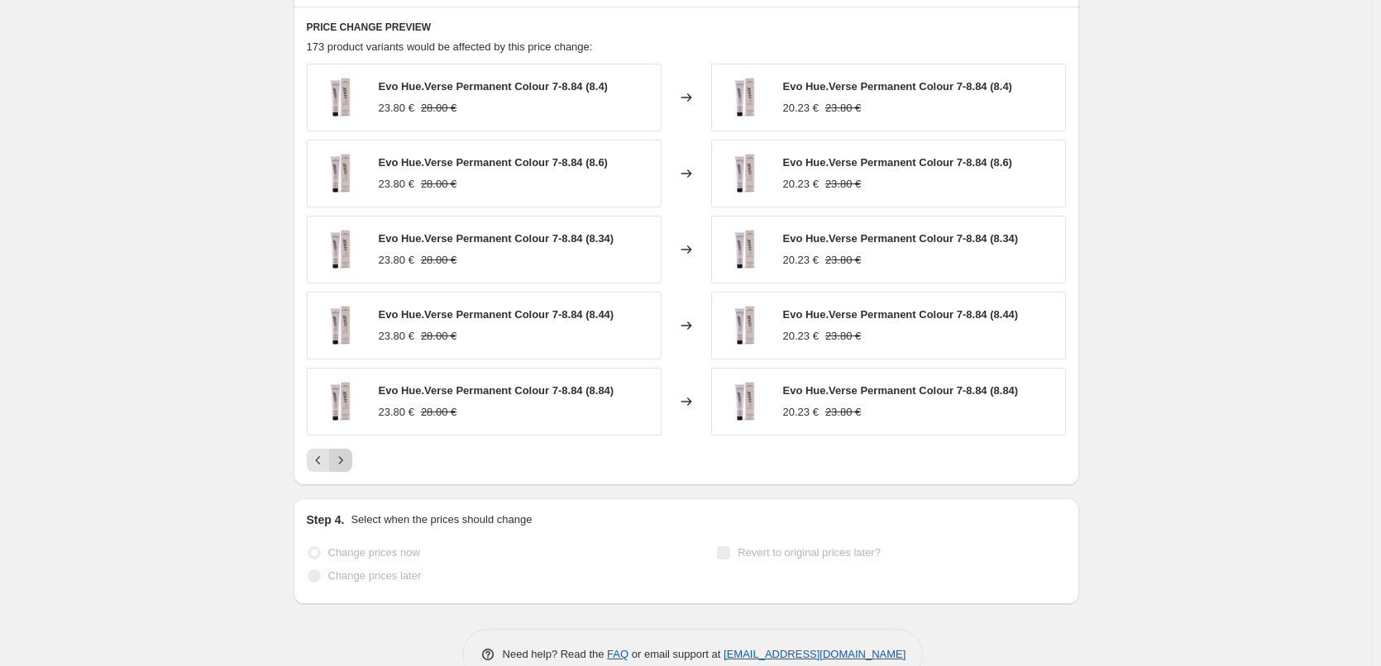
click at [346, 467] on icon "Next" at bounding box center [340, 460] width 17 height 17
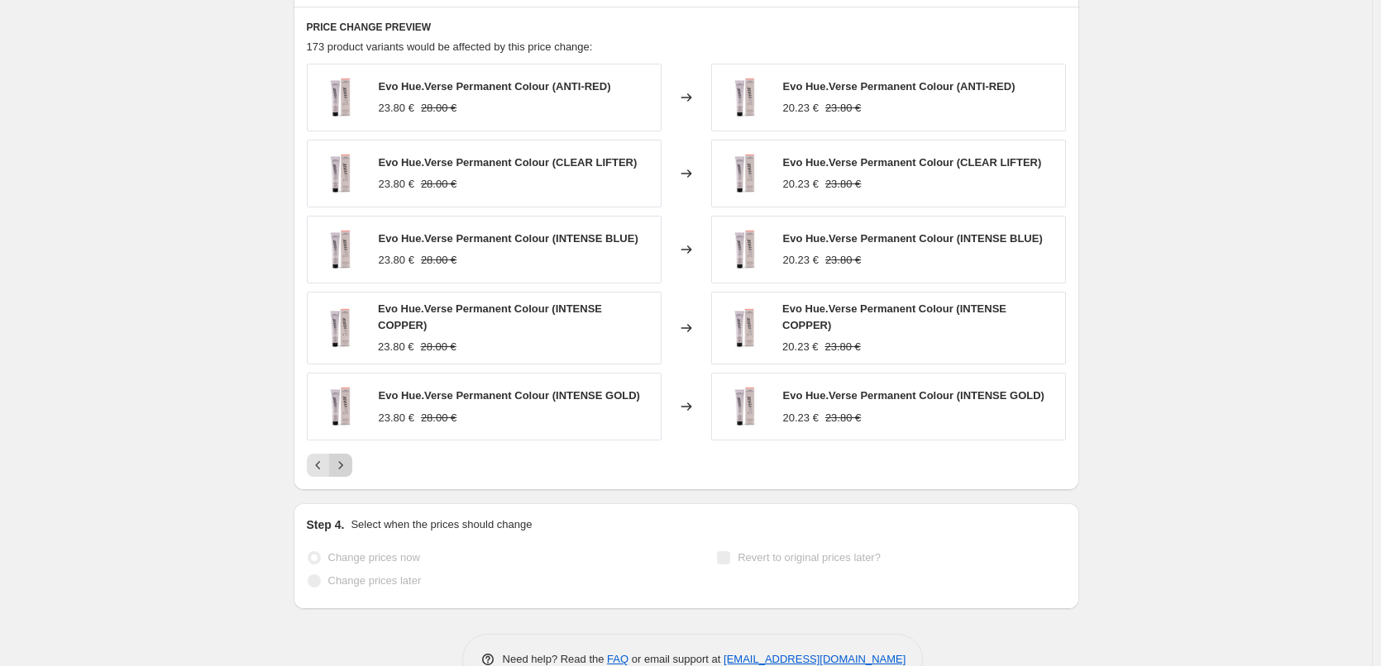
click at [346, 467] on icon "Next" at bounding box center [340, 465] width 17 height 17
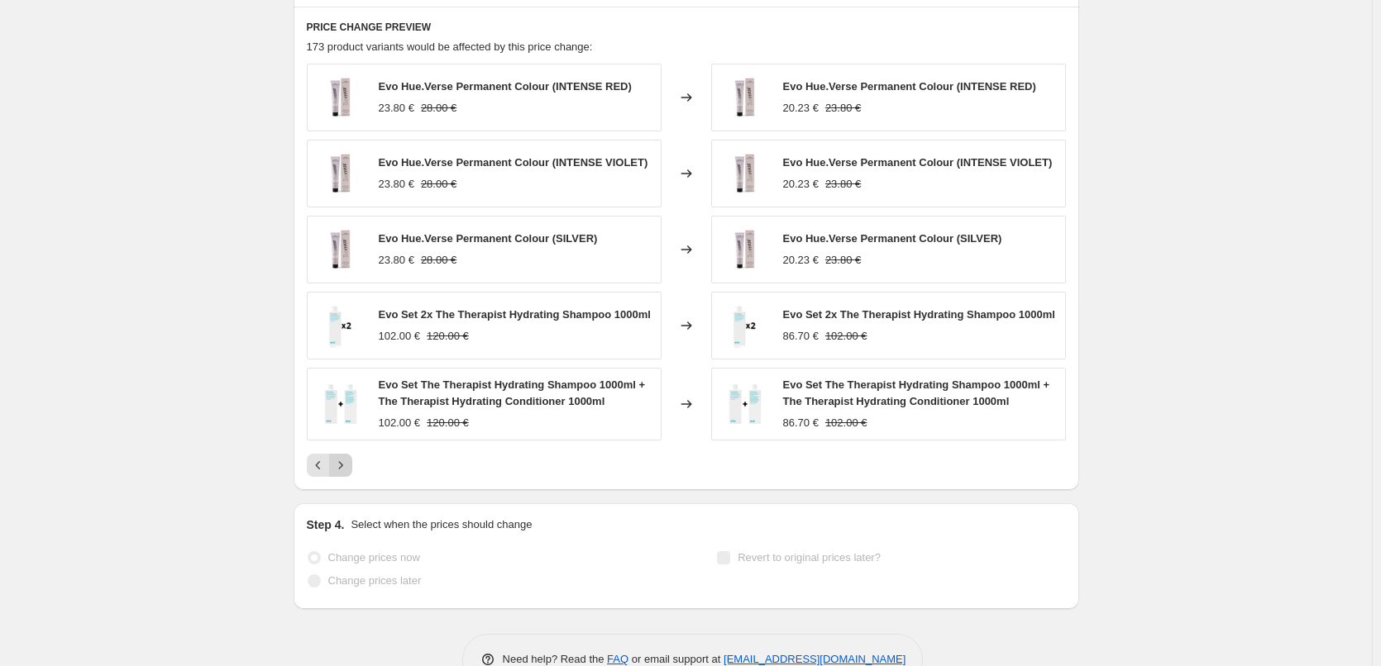
click at [342, 467] on icon "Next" at bounding box center [340, 465] width 4 height 7
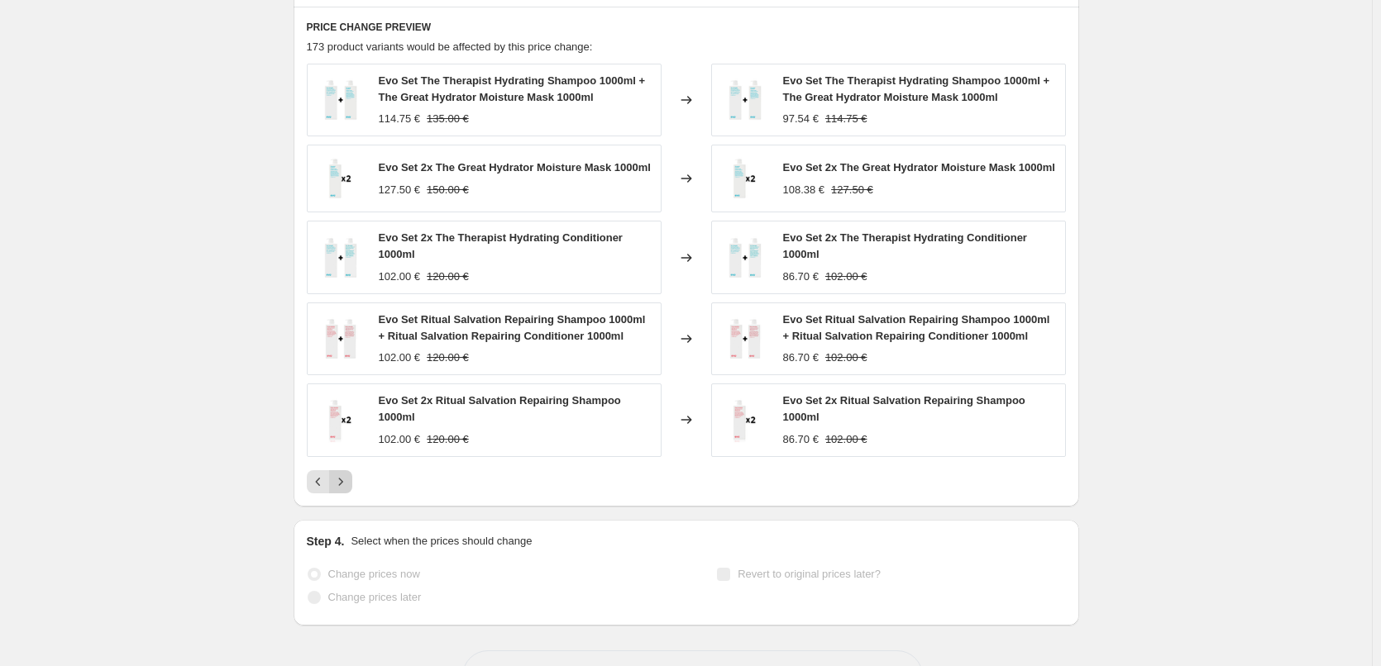
click at [346, 467] on div "Evo Set The Therapist Hydrating Shampoo 1000ml + The Great Hydrator Moisture Ma…" at bounding box center [686, 279] width 759 height 430
click at [349, 473] on button "Next" at bounding box center [340, 481] width 23 height 23
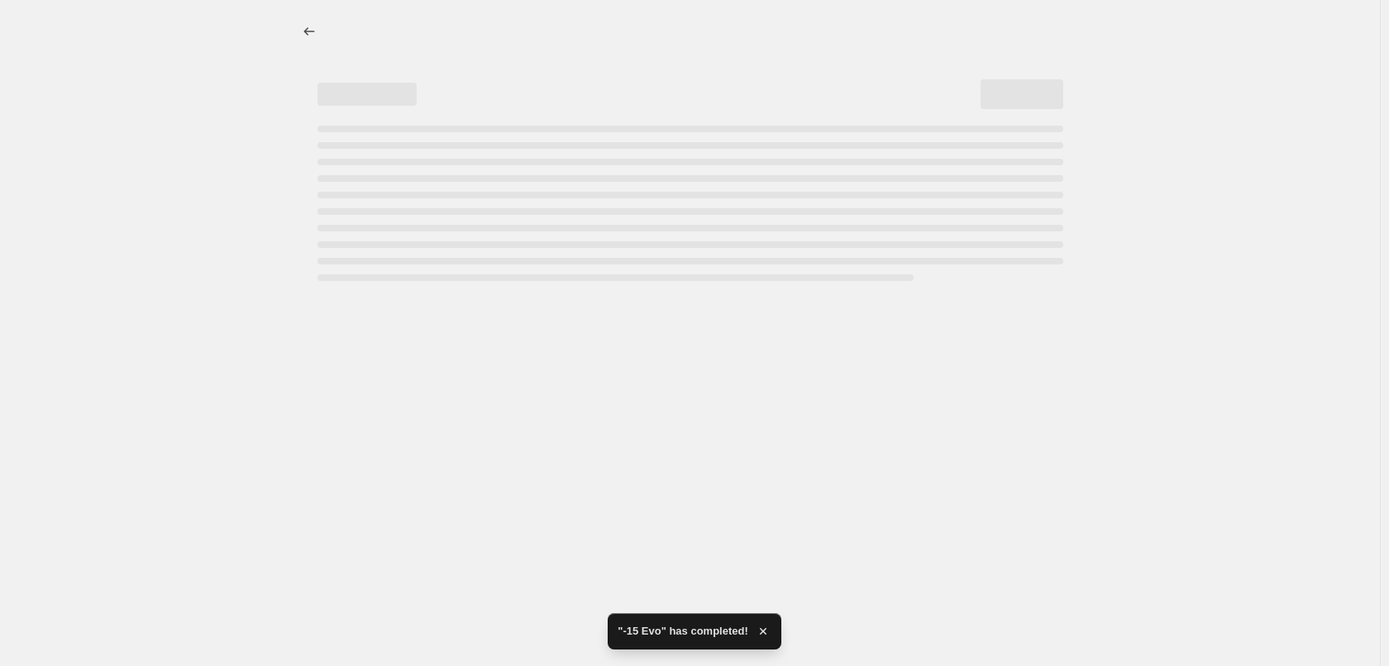
select select "percentage"
select select "collection"
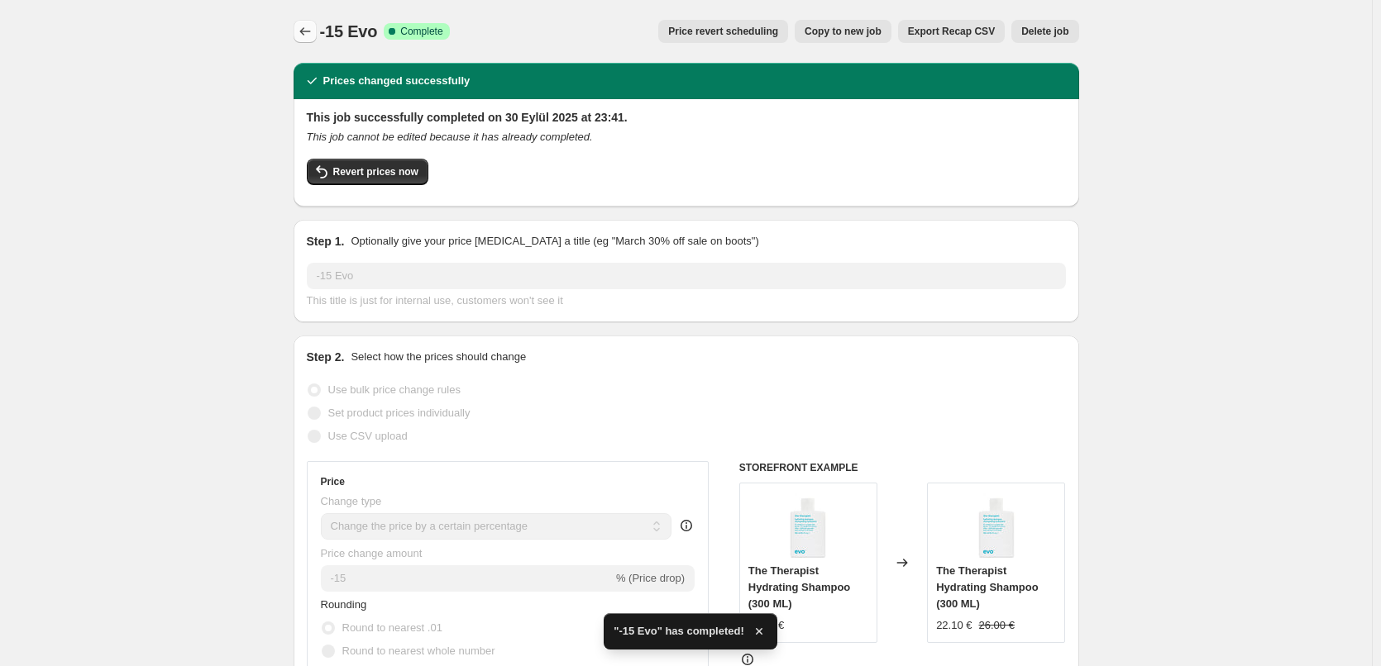
click at [313, 26] on icon "Price change jobs" at bounding box center [305, 31] width 17 height 17
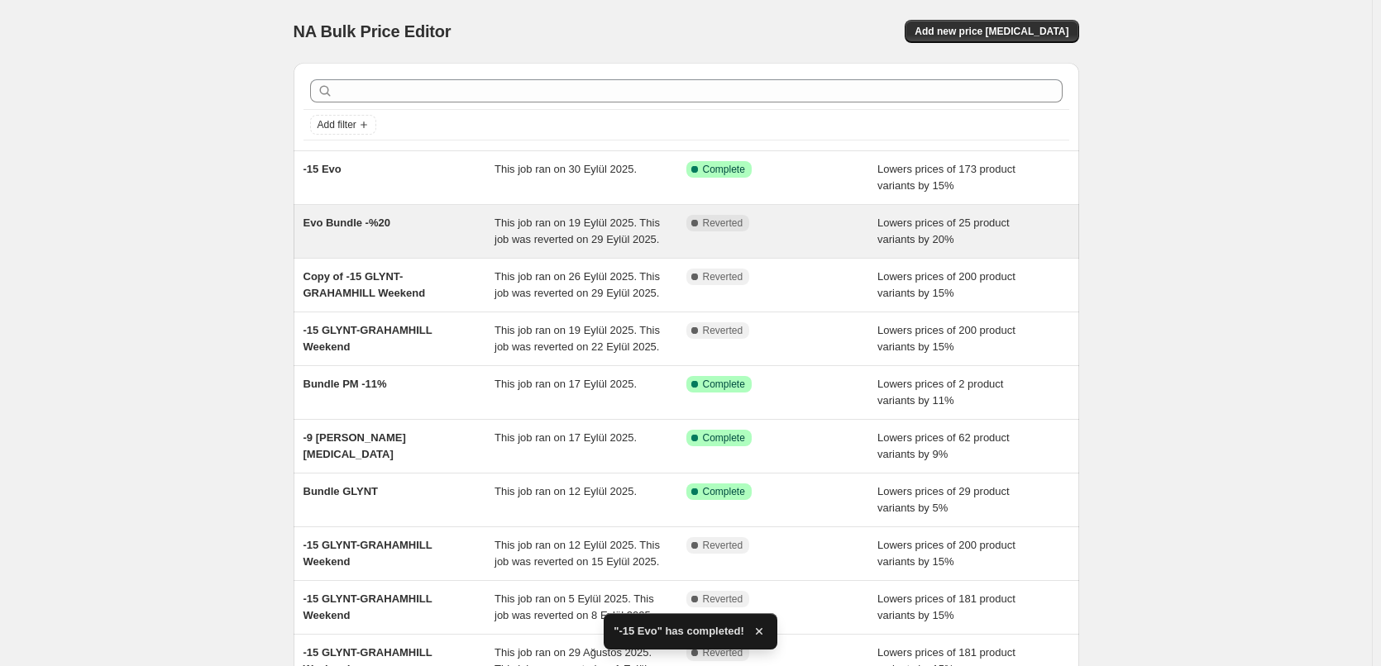
click at [350, 227] on span "Evo Bundle -%20" at bounding box center [346, 223] width 87 height 12
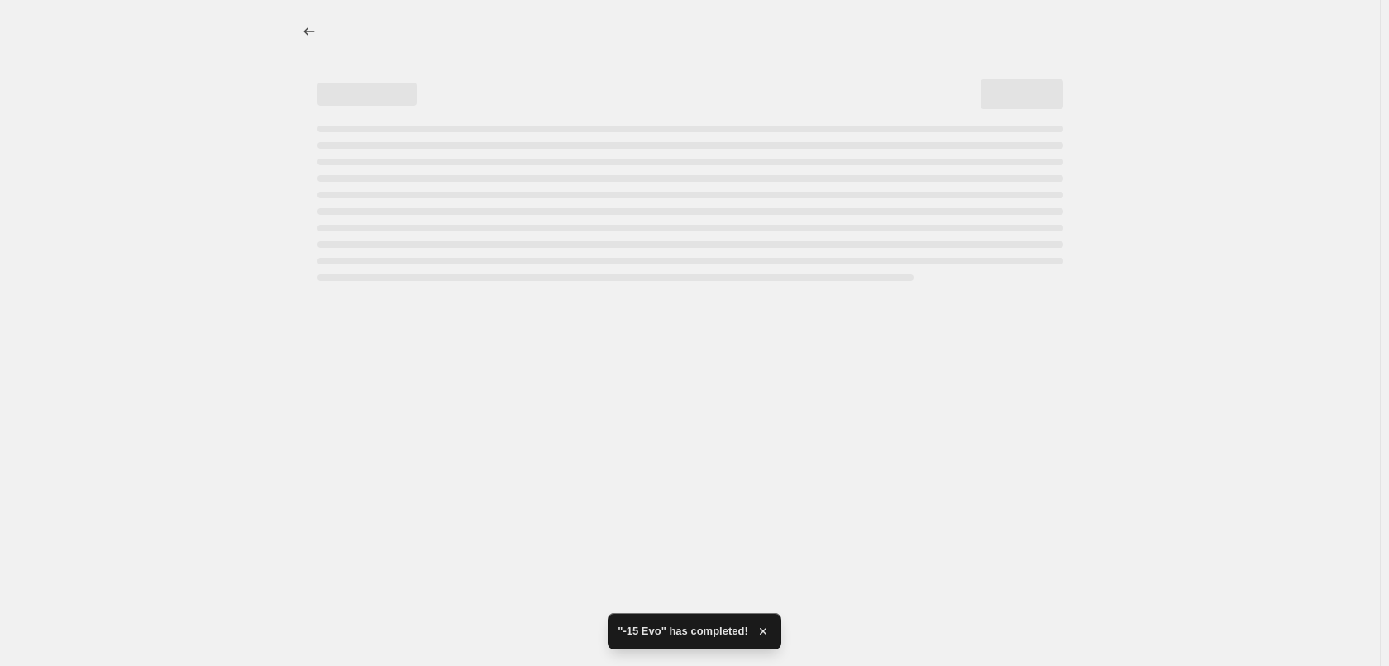
select select "percentage"
select select "tag"
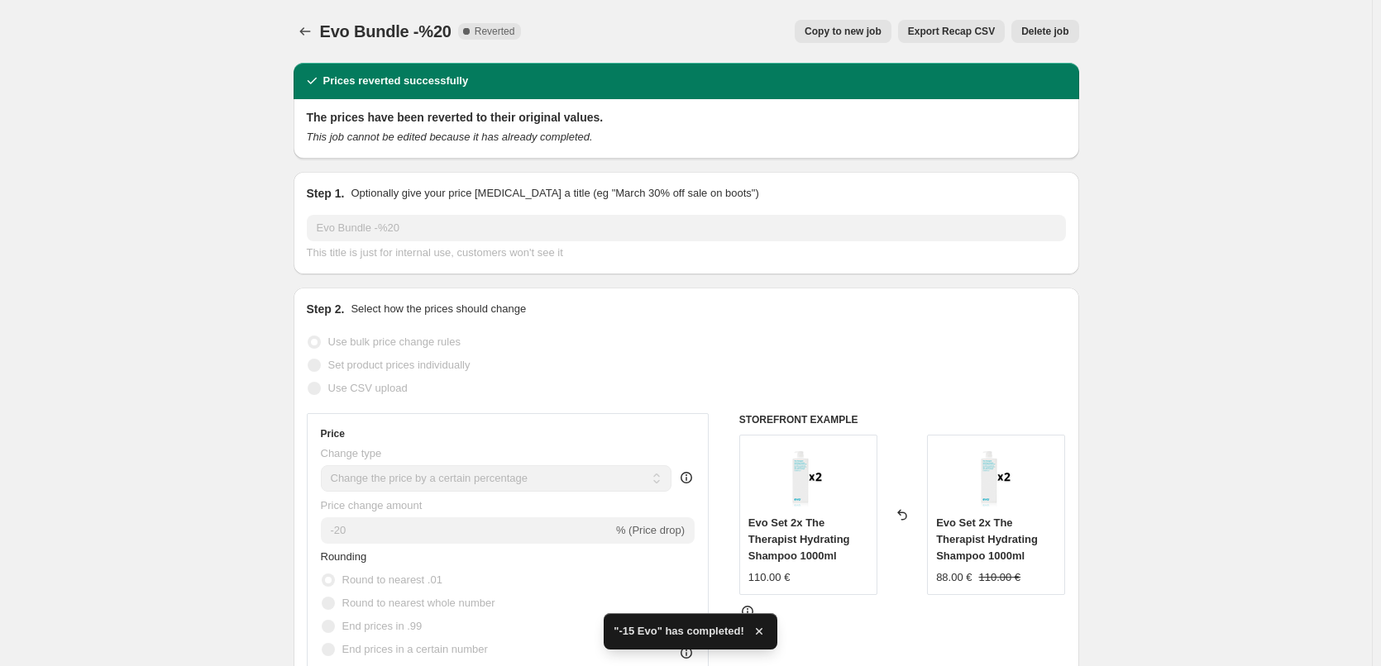
click at [829, 37] on span "Copy to new job" at bounding box center [842, 31] width 77 height 13
select select "percentage"
select select "tag"
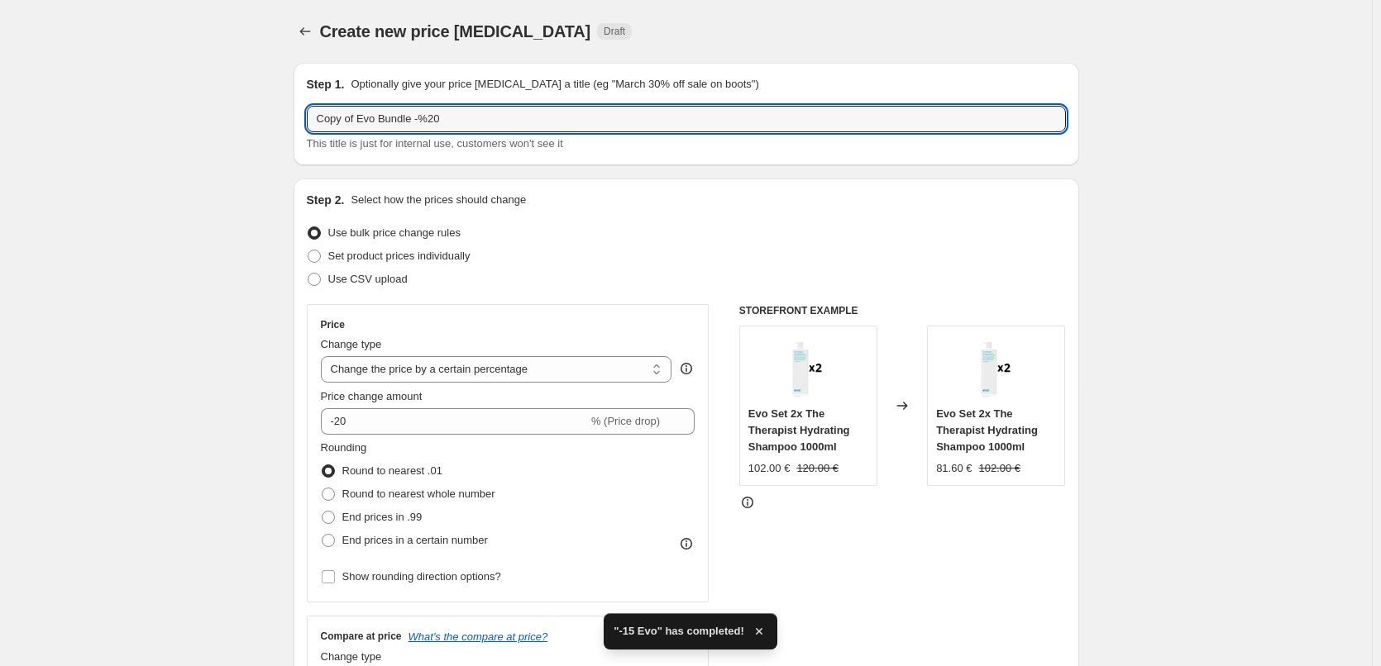
drag, startPoint x: 362, startPoint y: 118, endPoint x: 277, endPoint y: 107, distance: 85.9
drag, startPoint x: 388, startPoint y: 118, endPoint x: 403, endPoint y: 118, distance: 14.9
click at [403, 118] on input "Evo Bundle -%20" at bounding box center [686, 119] width 759 height 26
click at [408, 118] on input "Evo Bundle -%5 (=20)" at bounding box center [686, 119] width 759 height 26
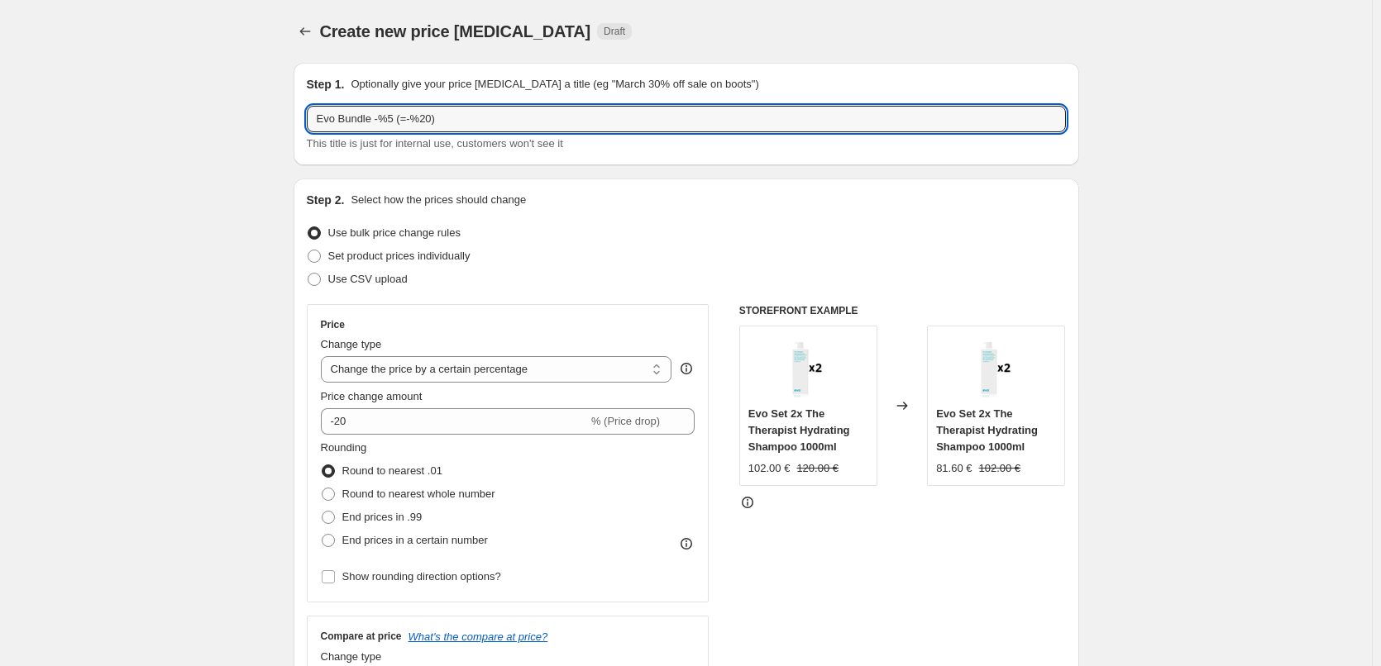
scroll to position [83, 0]
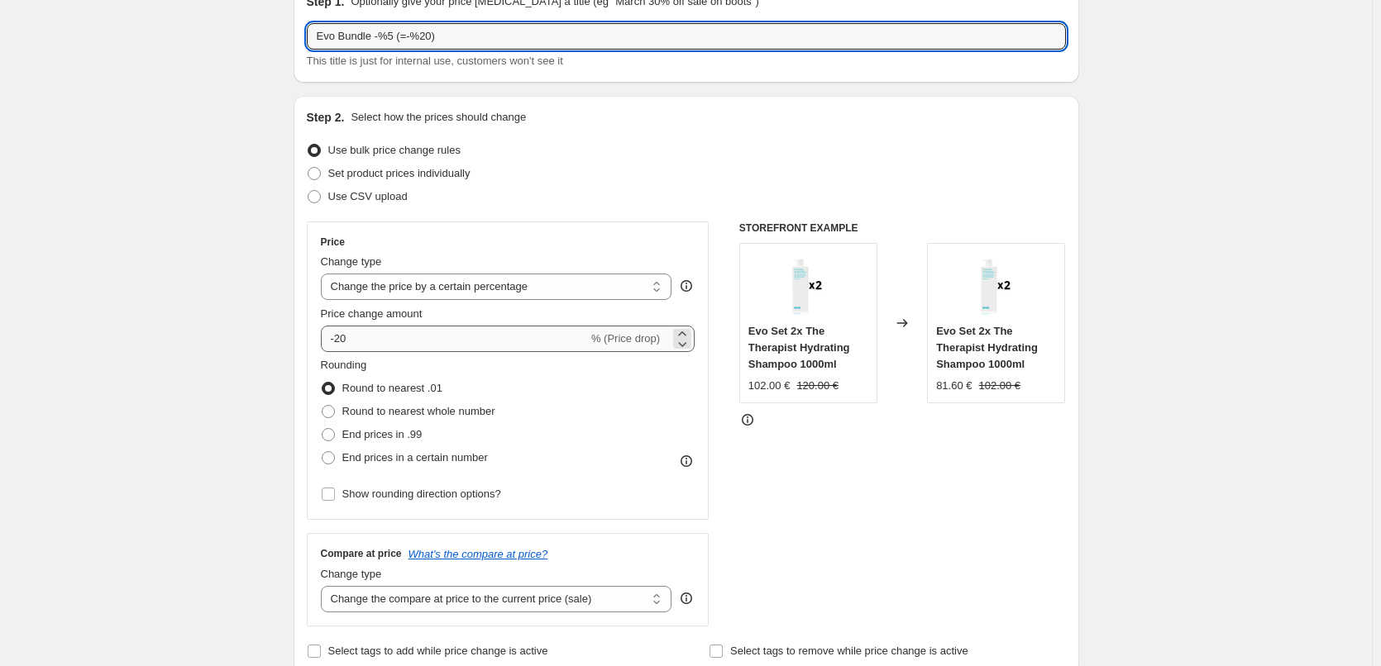
type input "Evo Bundle -%5 (=-%20)"
click at [385, 339] on input "-20" at bounding box center [454, 339] width 267 height 26
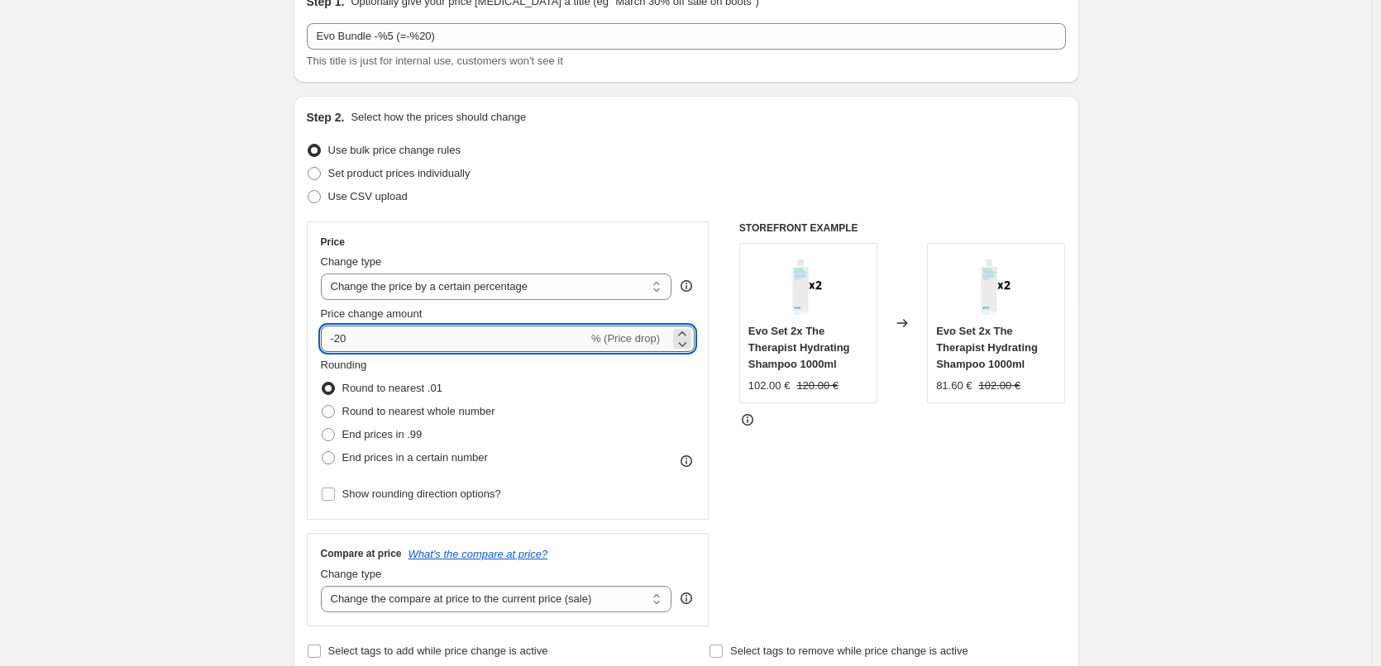
click at [385, 339] on input "-20" at bounding box center [454, 339] width 267 height 26
click at [341, 337] on input "-20" at bounding box center [454, 339] width 267 height 26
type input "-5"
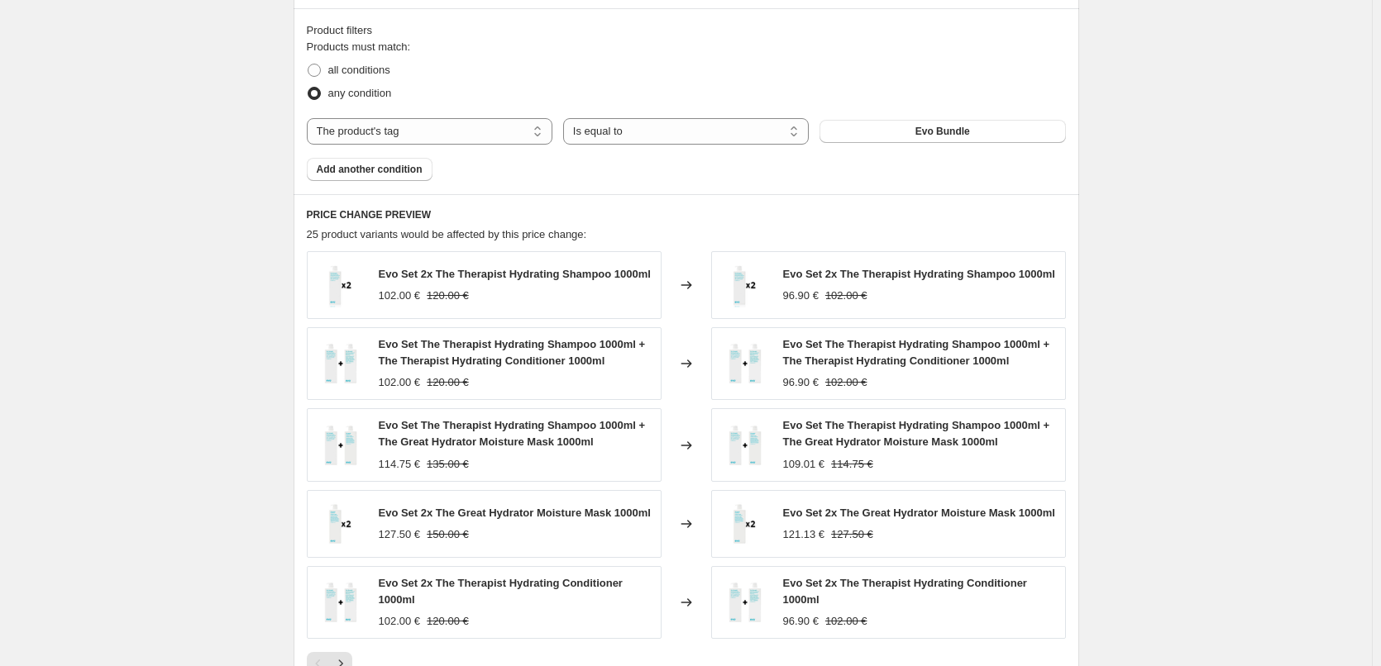
scroll to position [496, 0]
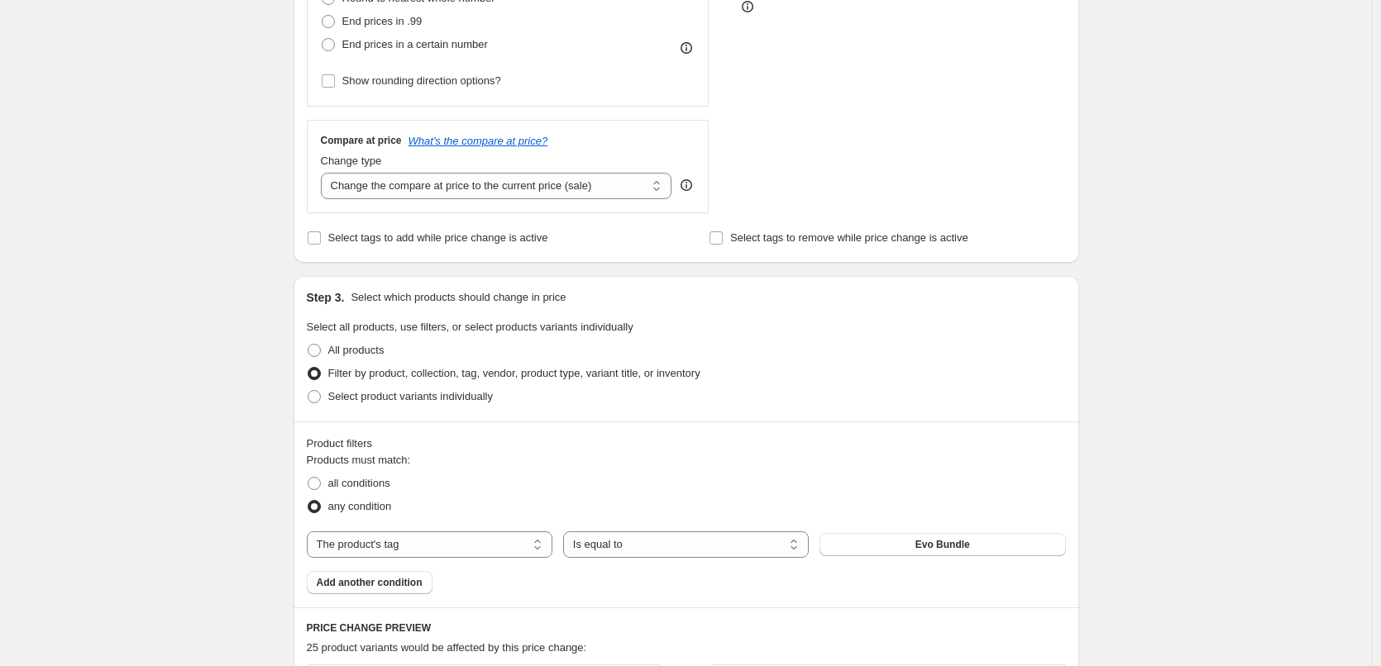
click at [450, 200] on div "Compare at price What's the compare at price? Change type Change the compare at…" at bounding box center [508, 166] width 403 height 93
click at [360, 194] on select "Change the compare at price to the current price (sale) Change the compare at p…" at bounding box center [496, 186] width 351 height 26
click at [324, 173] on select "Change the compare at price to the current price (sale) Change the compare at p…" at bounding box center [496, 186] width 351 height 26
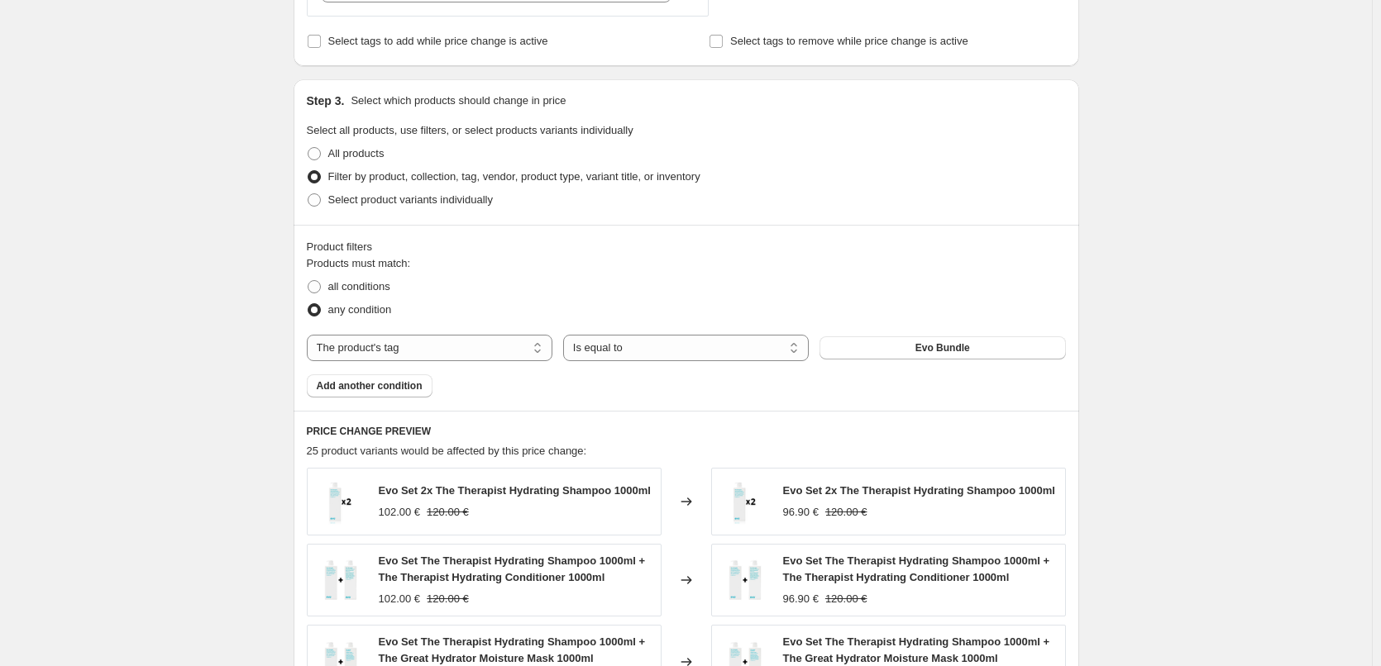
scroll to position [362, 0]
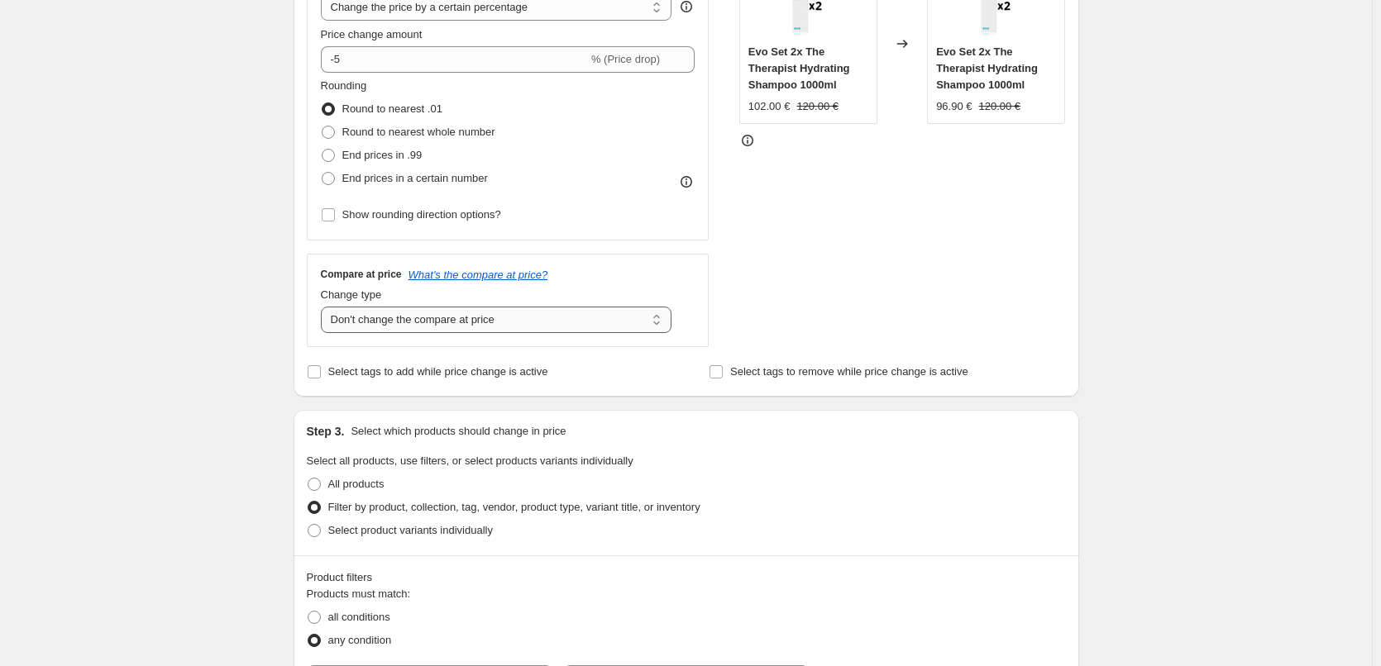
click at [502, 312] on select "Change the compare at price to the current price (sale) Change the compare at p…" at bounding box center [496, 320] width 351 height 26
click at [324, 307] on select "Change the compare at price to the current price (sale) Change the compare at p…" at bounding box center [496, 320] width 351 height 26
click at [466, 330] on select "Change the compare at price to the current price (sale) Change the compare at p…" at bounding box center [496, 320] width 351 height 26
click at [324, 307] on select "Change the compare at price to the current price (sale) Change the compare at p…" at bounding box center [496, 320] width 351 height 26
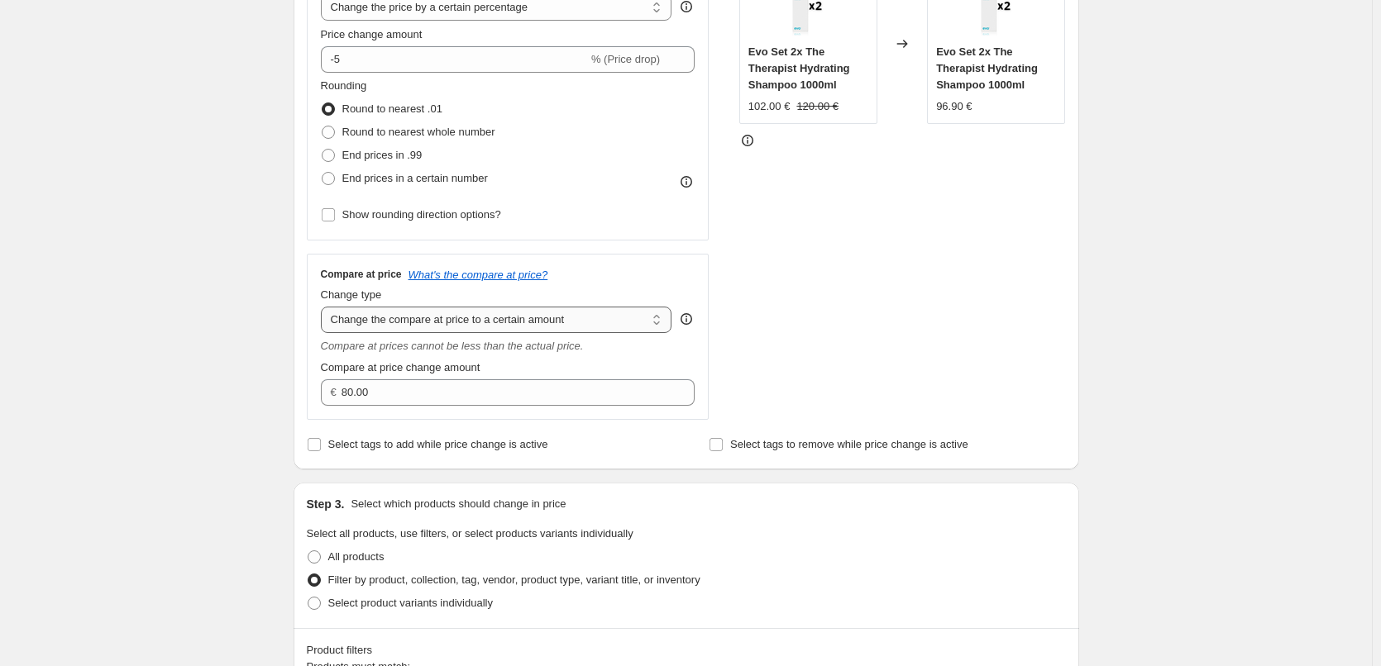
click at [537, 315] on select "Change the compare at price to the current price (sale) Change the compare at p…" at bounding box center [496, 320] width 351 height 26
click at [324, 307] on select "Change the compare at price to the current price (sale) Change the compare at p…" at bounding box center [496, 320] width 351 height 26
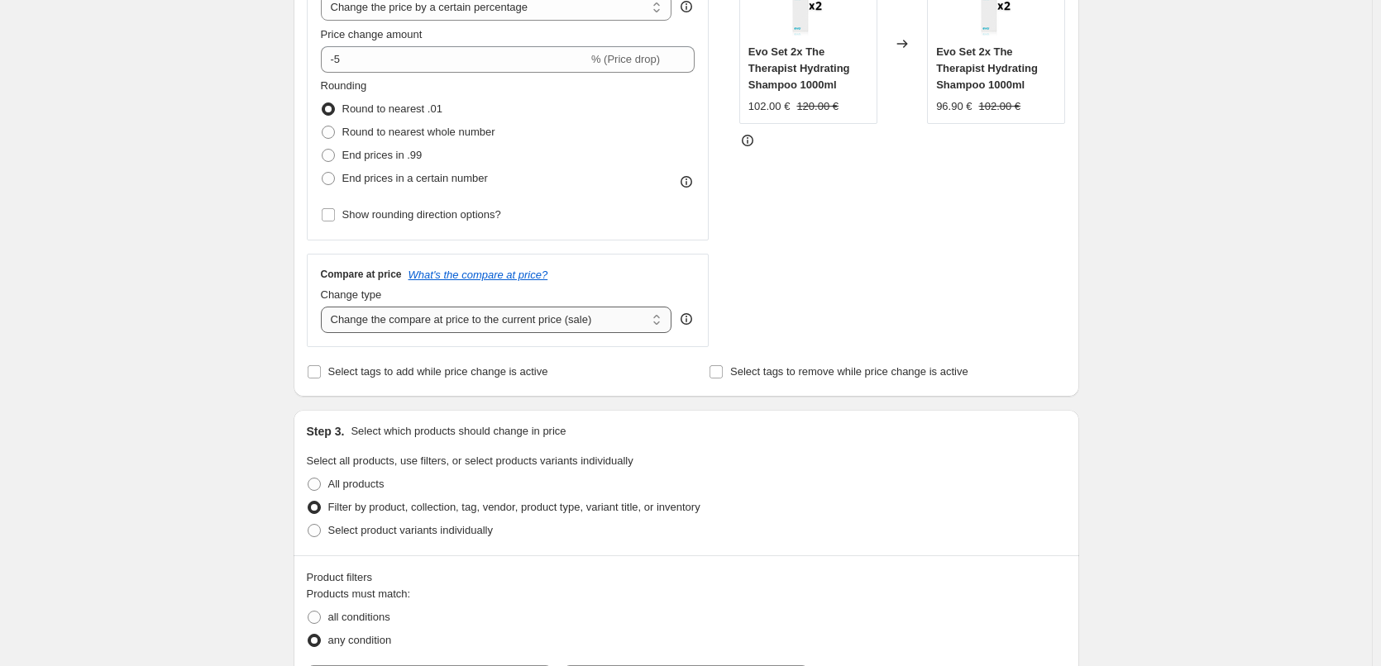
click at [554, 325] on select "Change the compare at price to the current price (sale) Change the compare at p…" at bounding box center [496, 320] width 351 height 26
select select "no_change"
click at [324, 307] on select "Change the compare at price to the current price (sale) Change the compare at p…" at bounding box center [496, 320] width 351 height 26
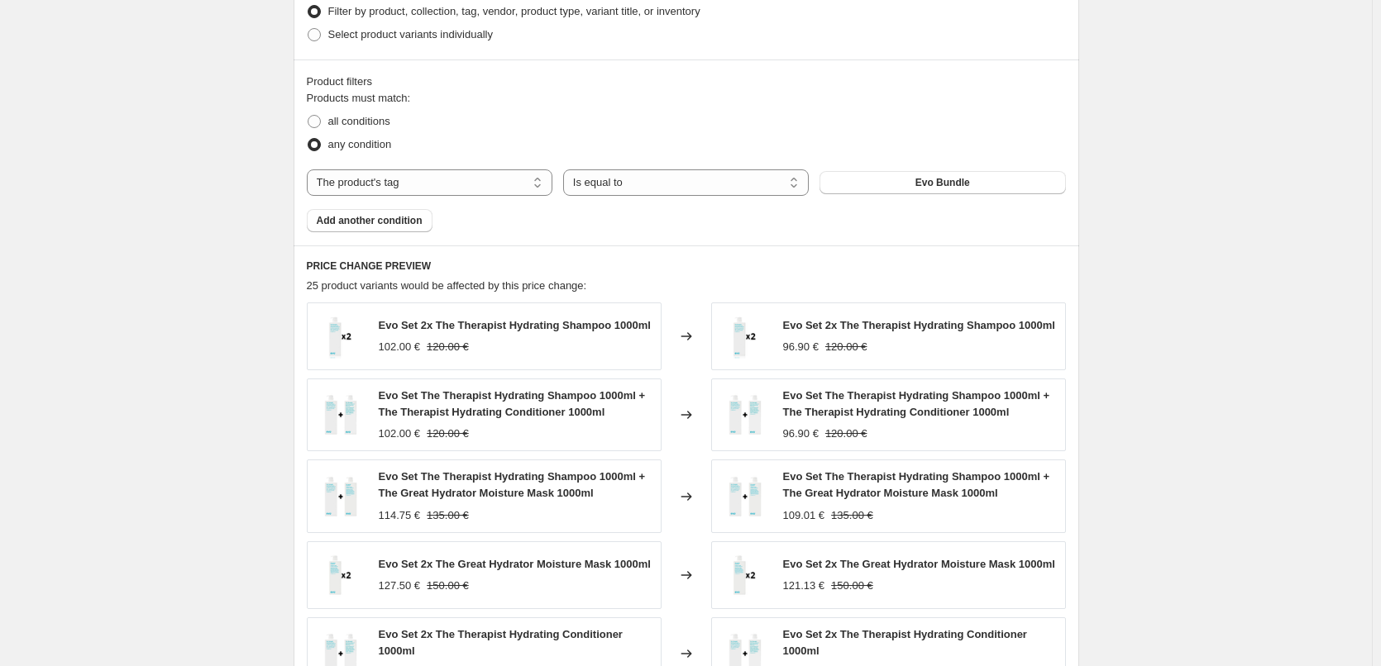
scroll to position [1189, 0]
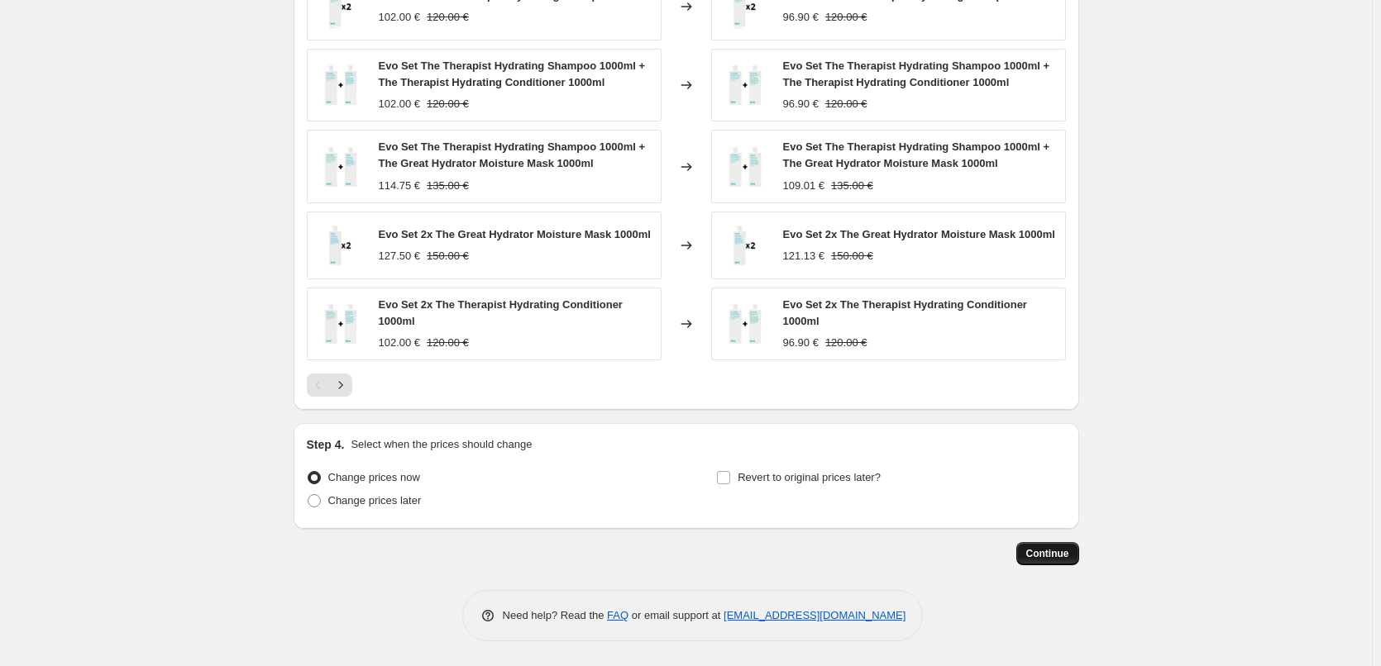
click at [1065, 551] on span "Continue" at bounding box center [1047, 553] width 43 height 13
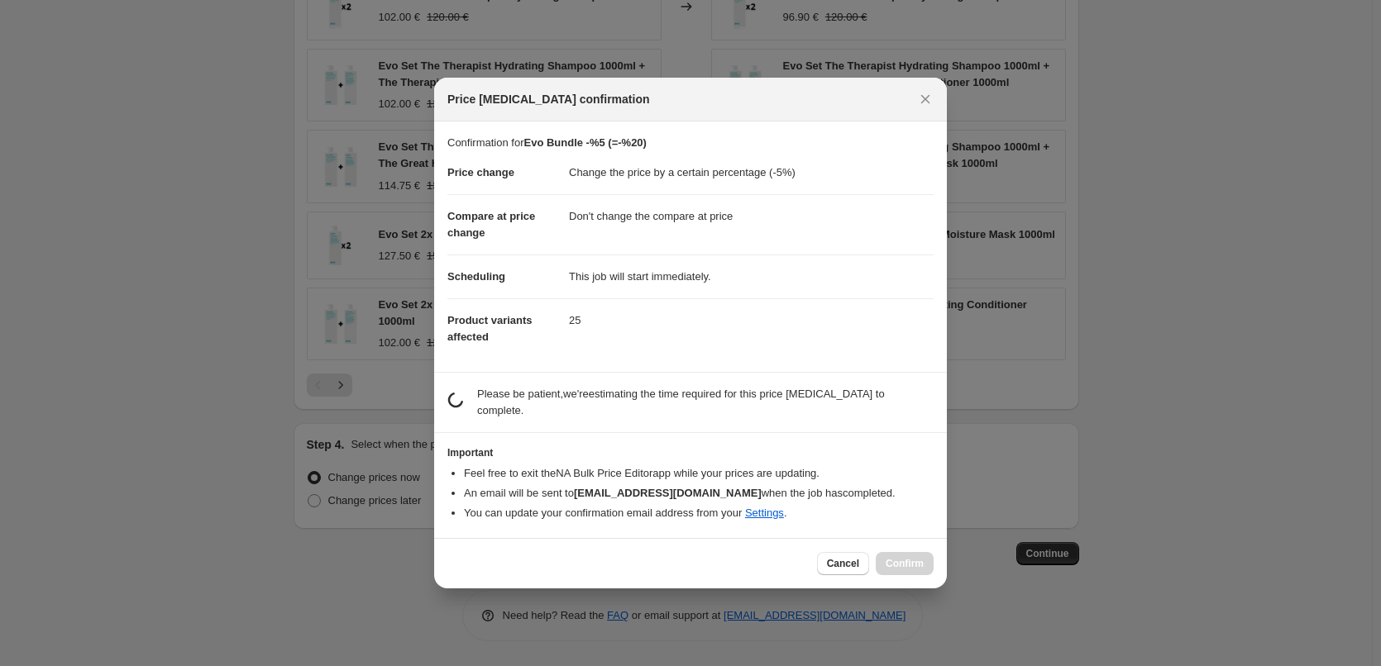
scroll to position [0, 0]
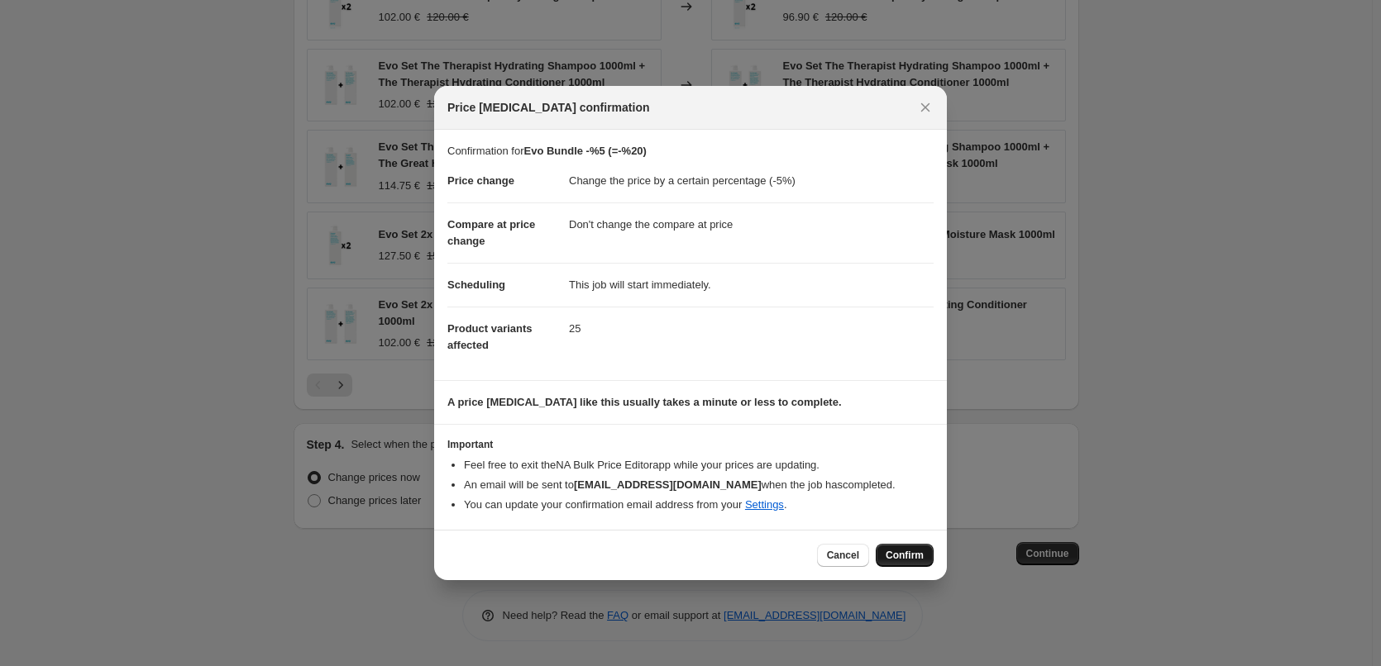
click at [907, 558] on span "Confirm" at bounding box center [904, 555] width 38 height 13
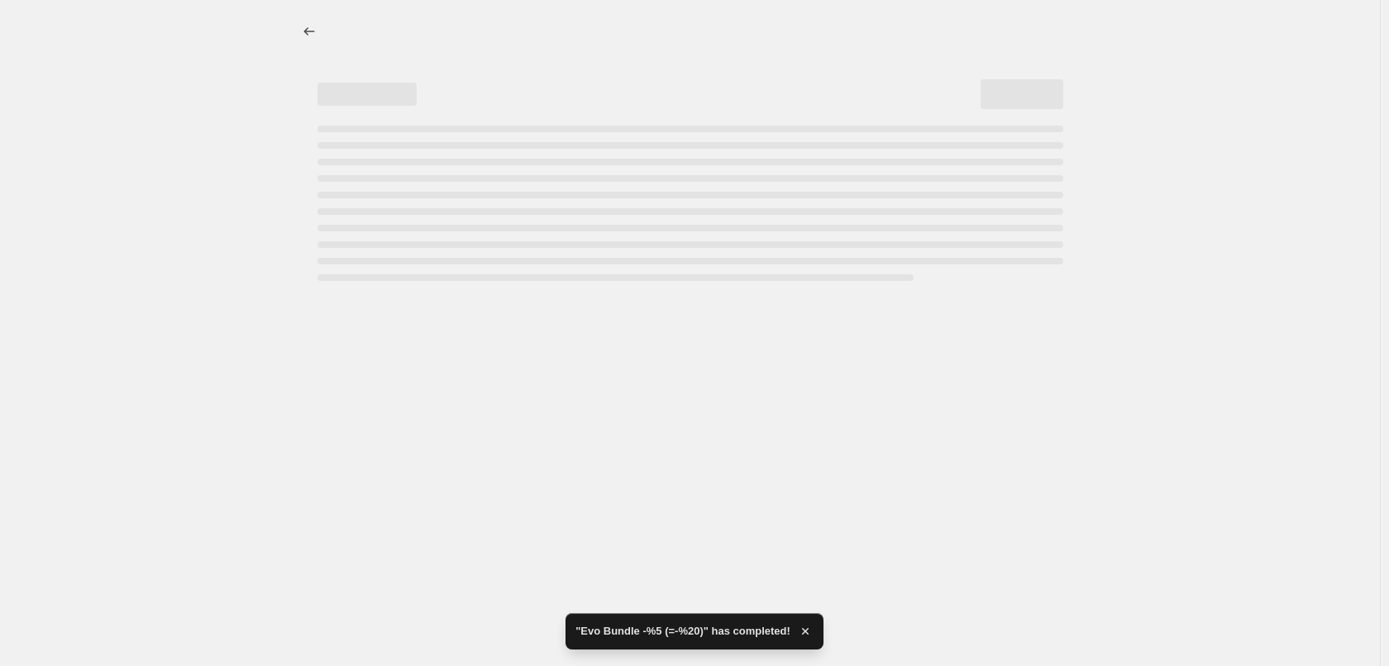
select select "percentage"
select select "no_change"
select select "tag"
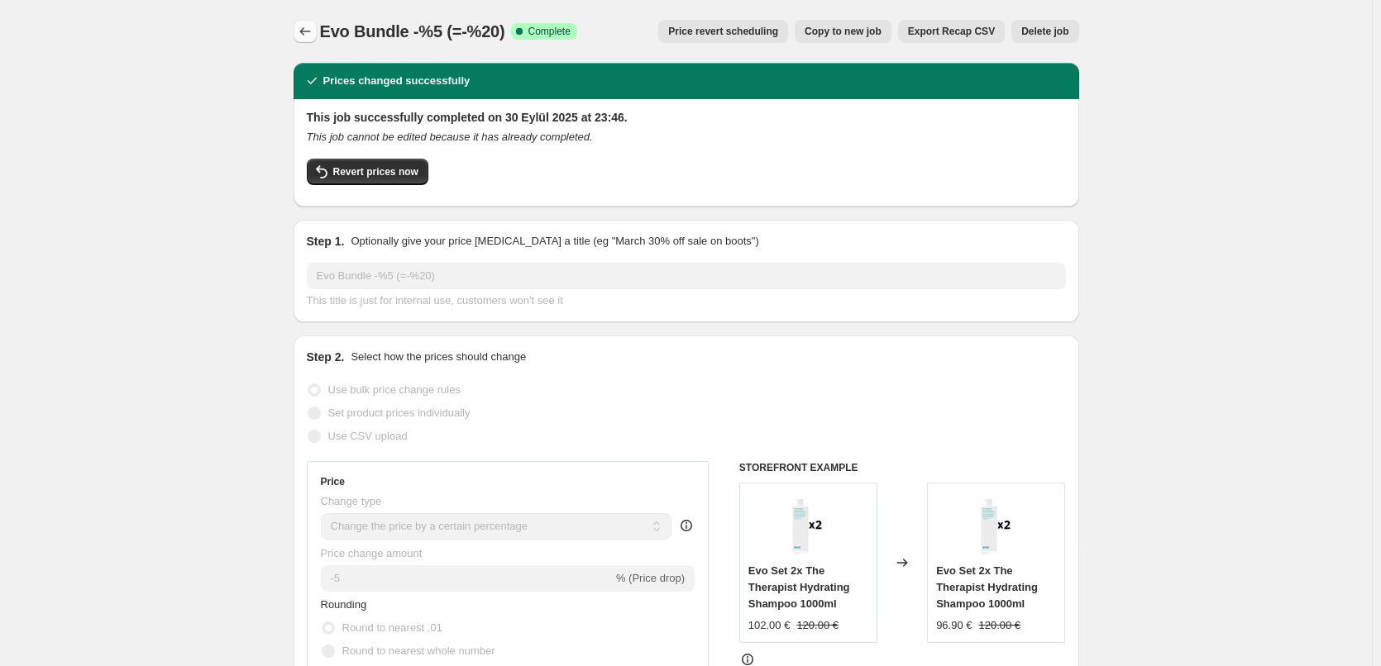
click at [297, 32] on button "Price change jobs" at bounding box center [305, 31] width 23 height 23
